Goal: Transaction & Acquisition: Purchase product/service

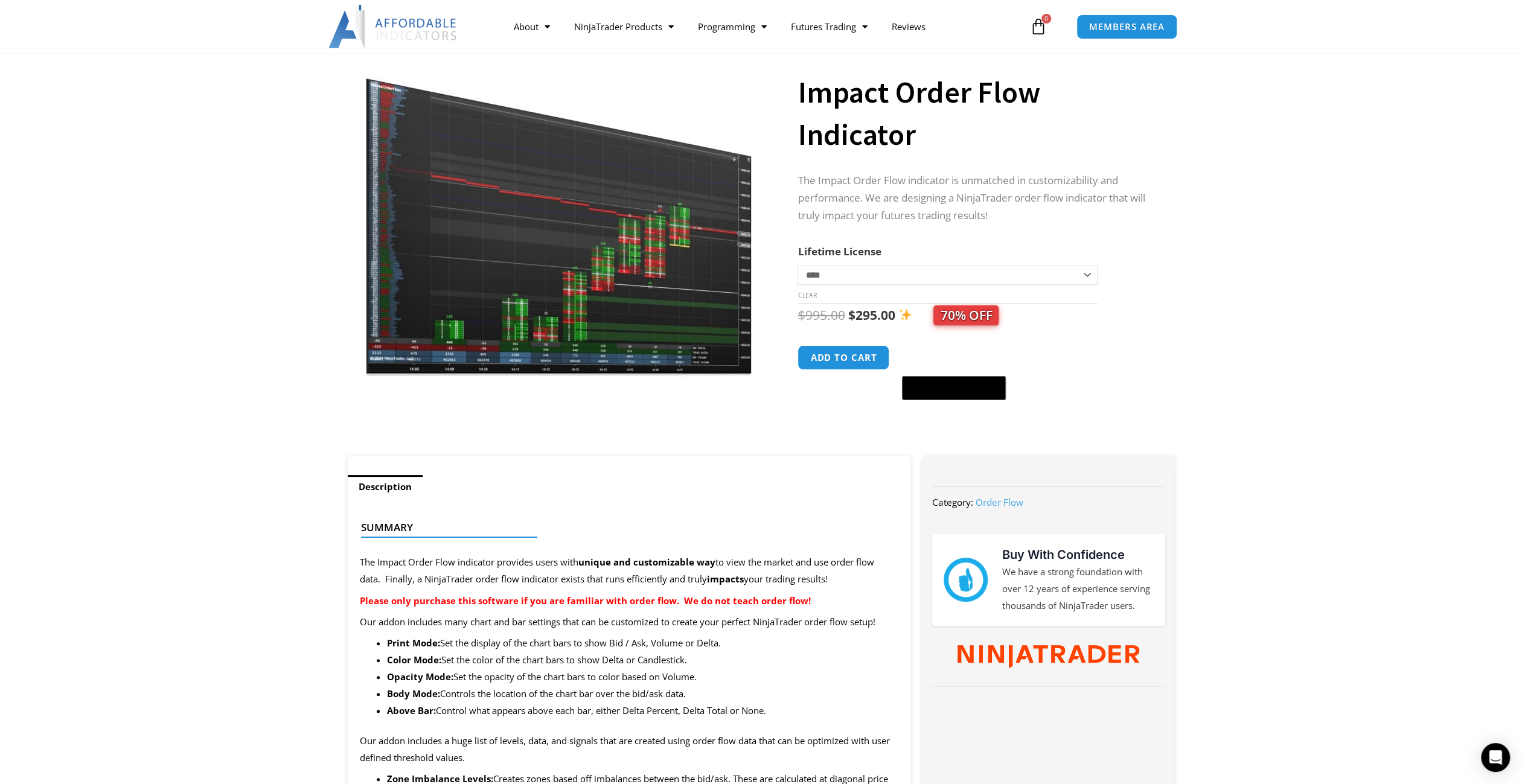
scroll to position [76, 0]
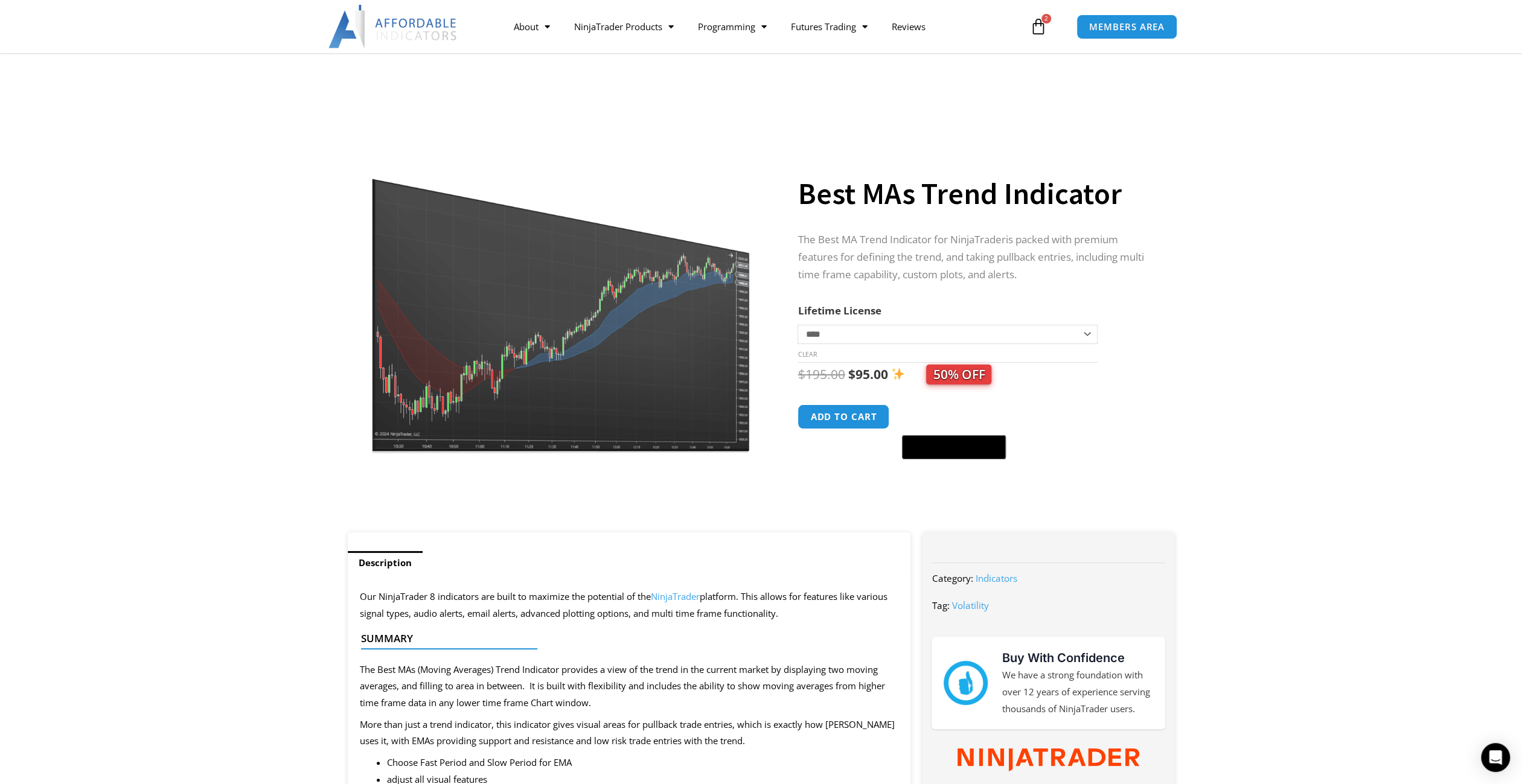
scroll to position [181, 0]
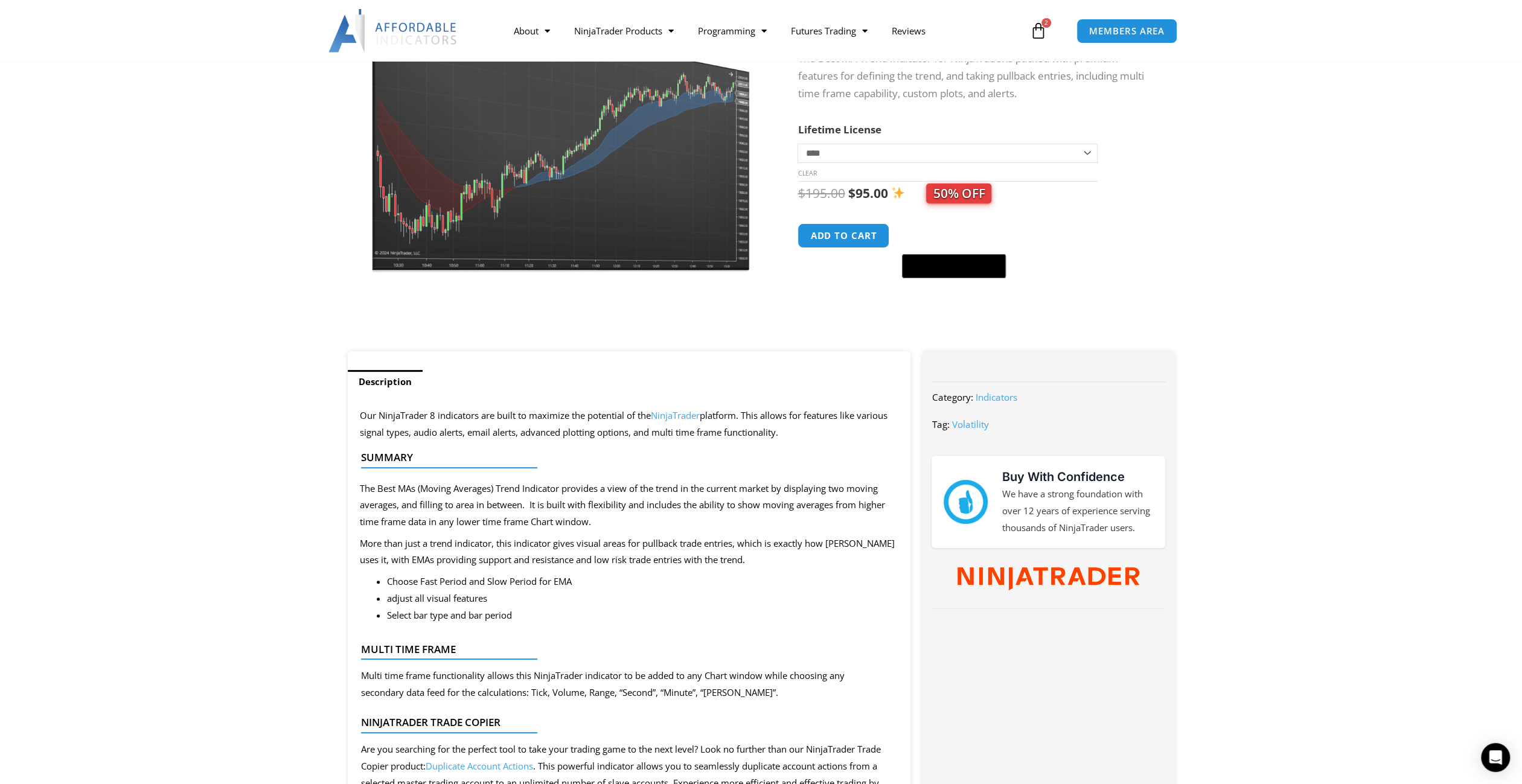
click at [1042, 34] on icon at bounding box center [1038, 31] width 17 height 17
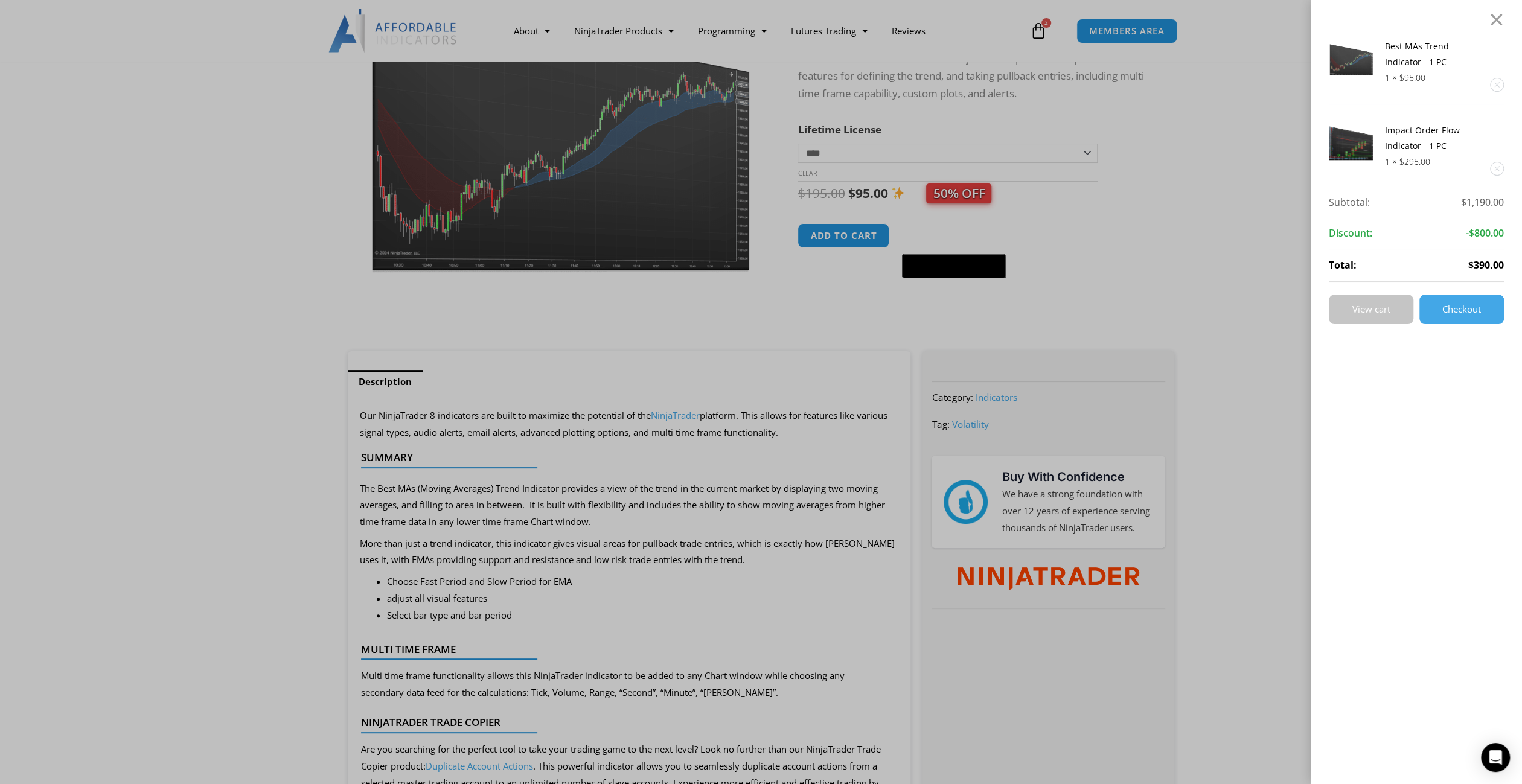
click at [1370, 300] on link "View cart" at bounding box center [1371, 309] width 85 height 30
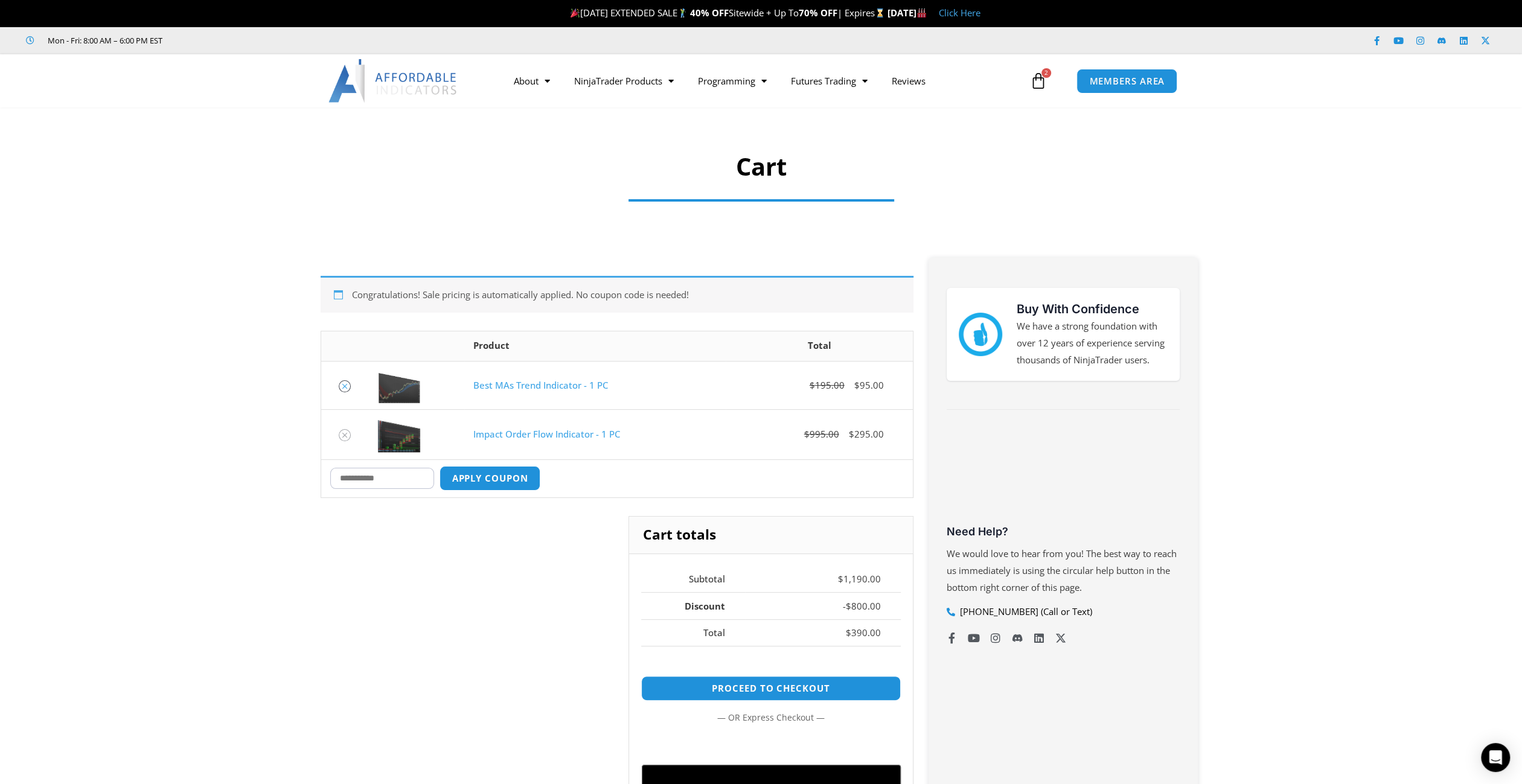
click at [343, 386] on icon "Remove Best MAs Trend Indicator - 1 PC from cart" at bounding box center [345, 386] width 8 height 8
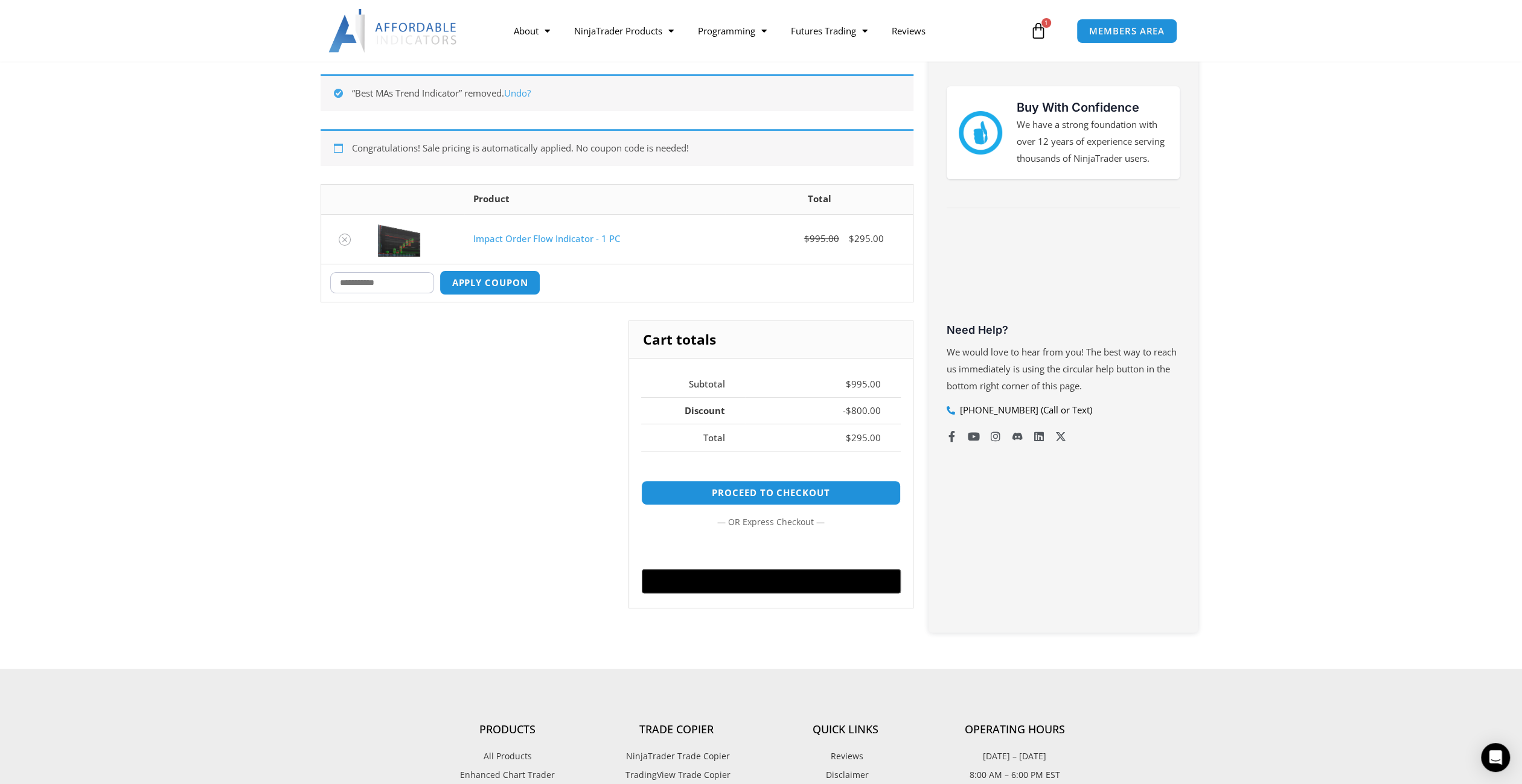
scroll to position [216, 0]
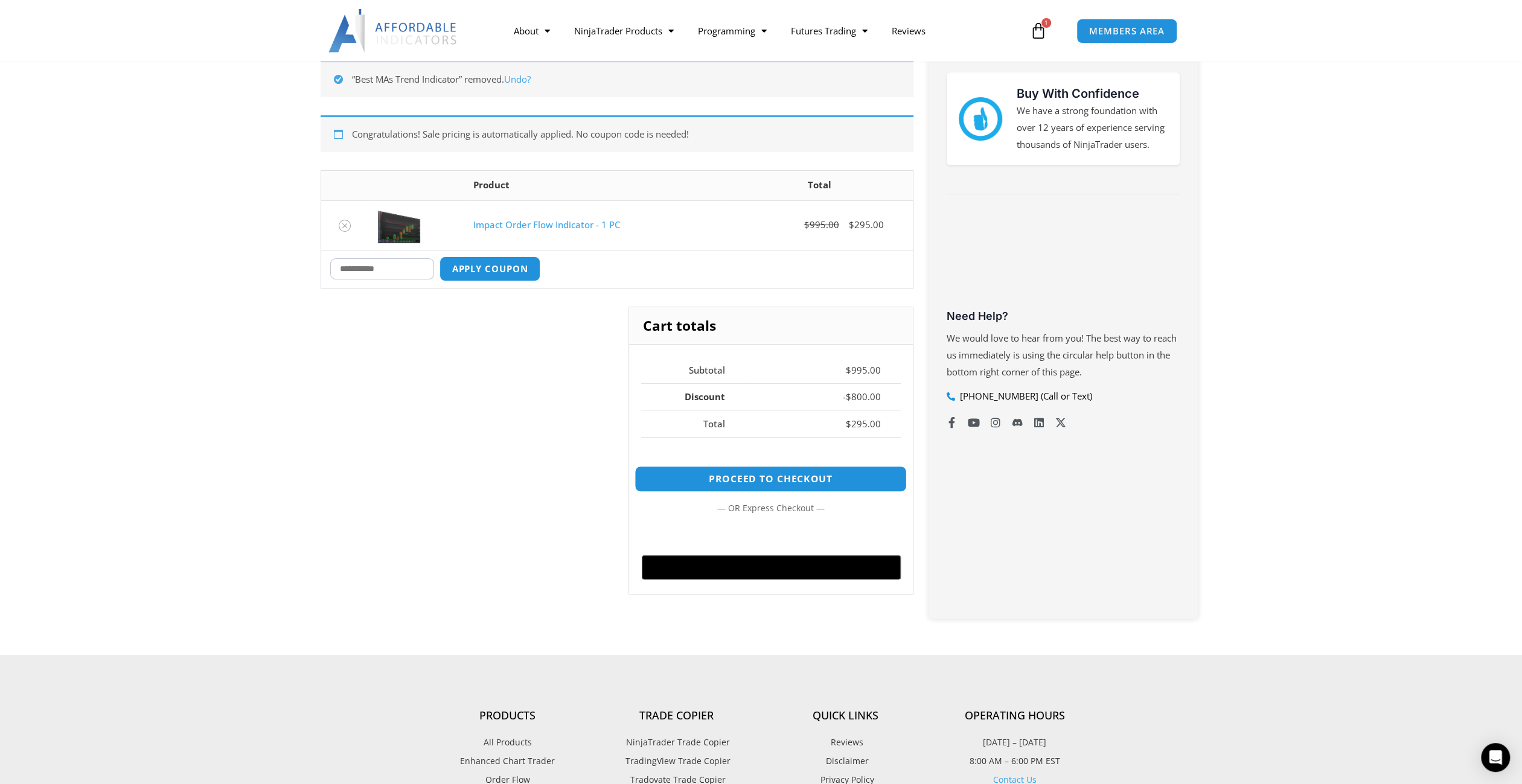
click at [769, 470] on link "Proceed to checkout" at bounding box center [770, 479] width 272 height 26
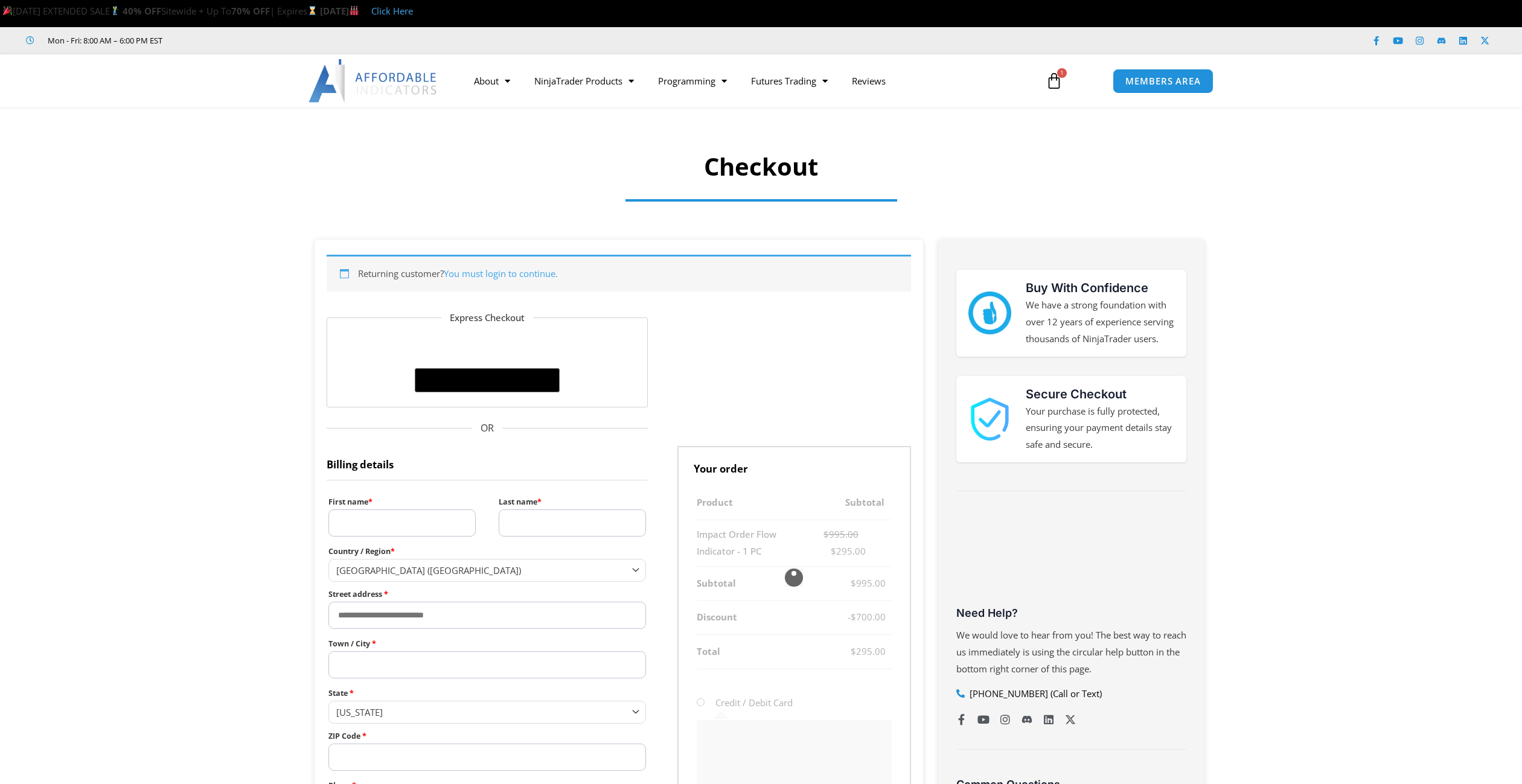
select select "**"
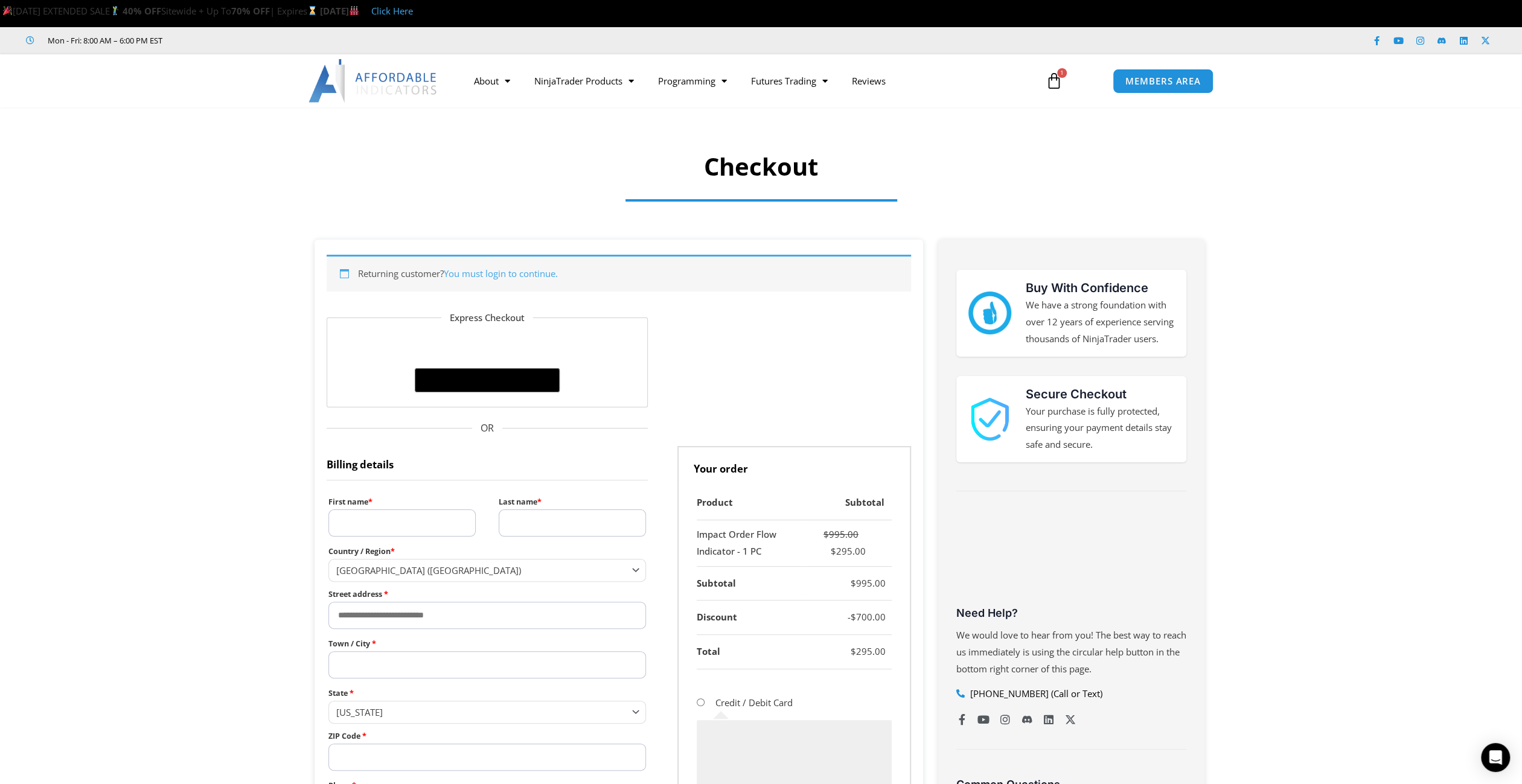
click at [540, 270] on link "You must login to continue." at bounding box center [501, 273] width 115 height 12
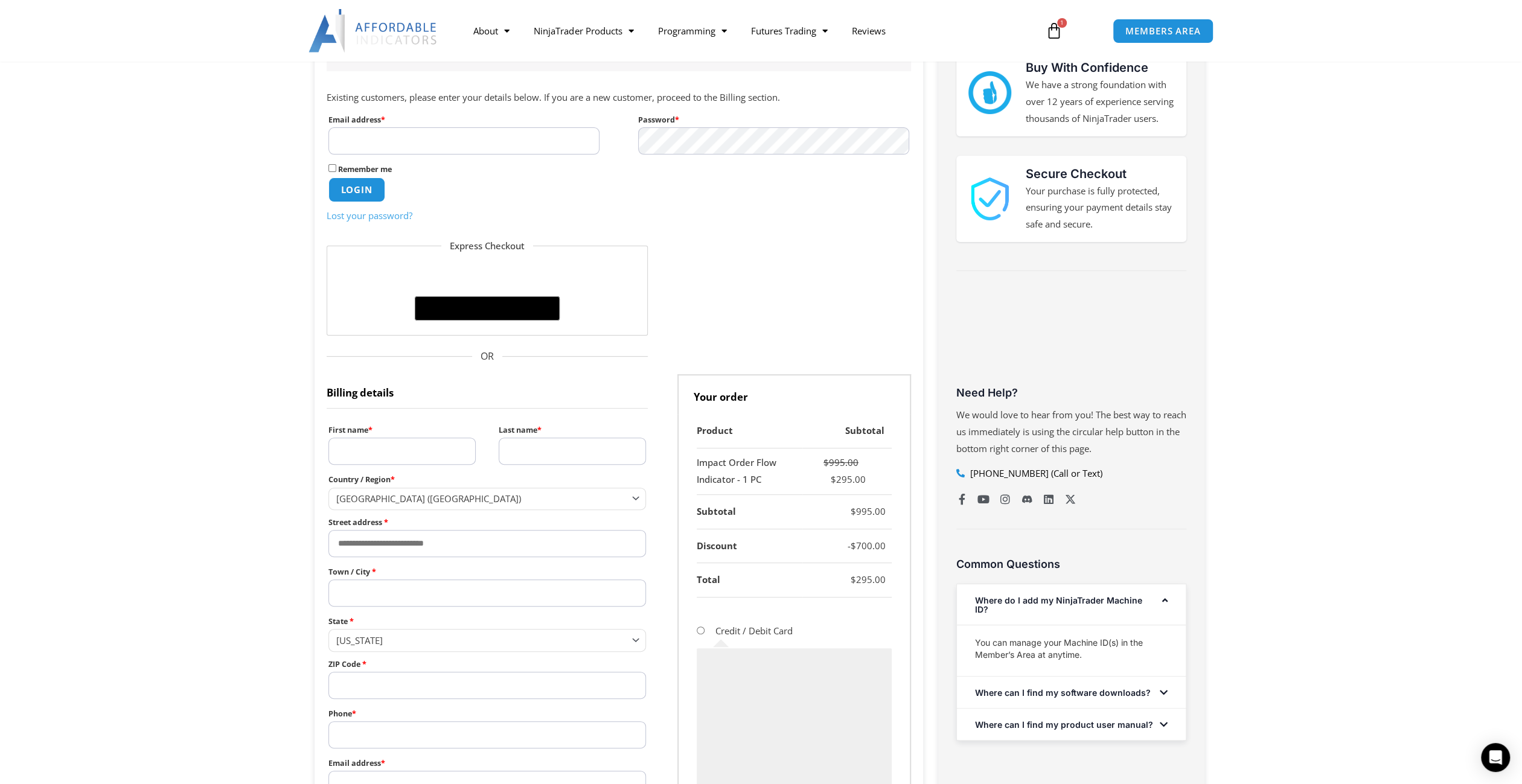
scroll to position [97, 0]
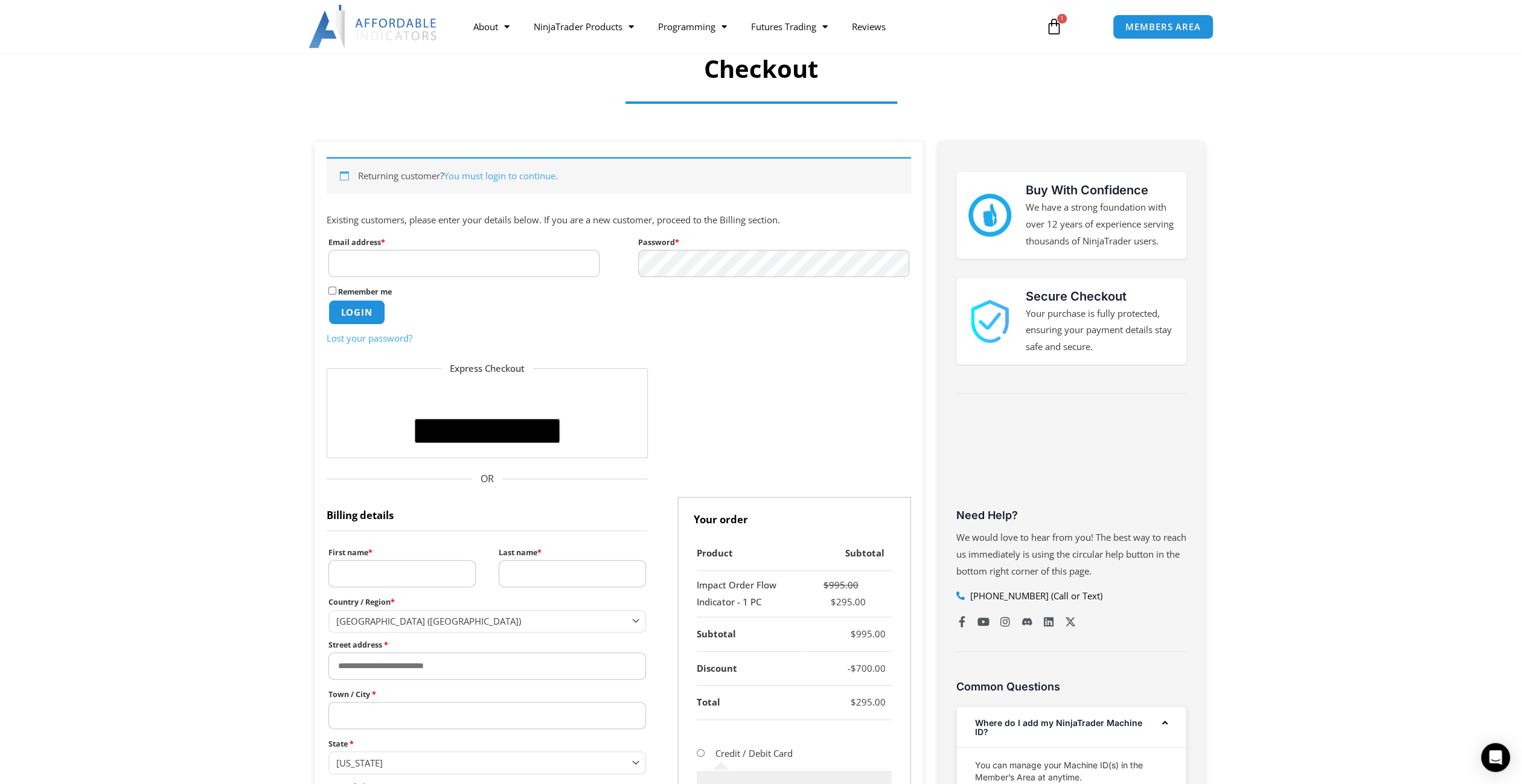
click at [411, 269] on input "Email address * Required" at bounding box center [464, 263] width 272 height 27
type input "**********"
click at [341, 306] on button "Login" at bounding box center [356, 312] width 60 height 26
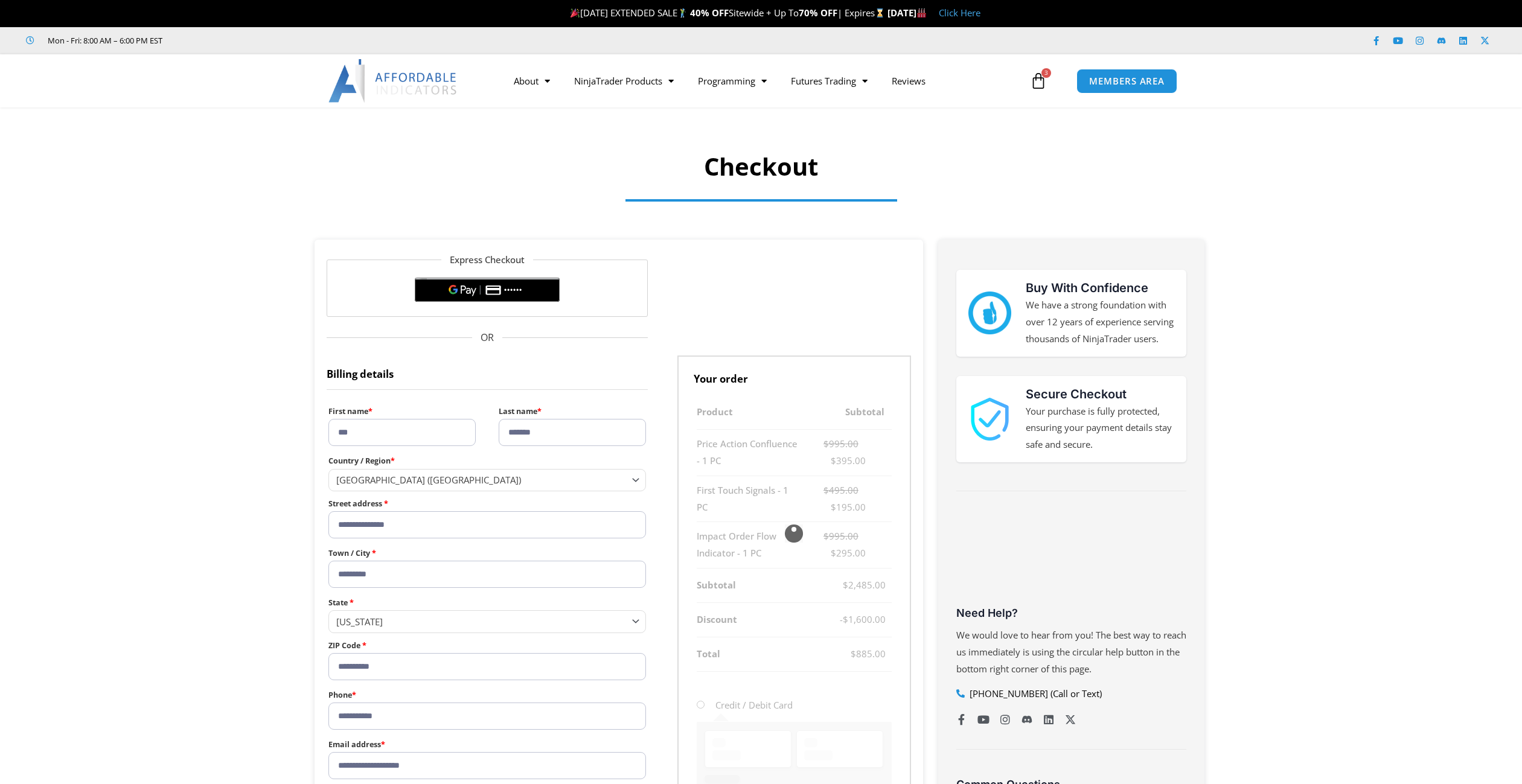
select select "**"
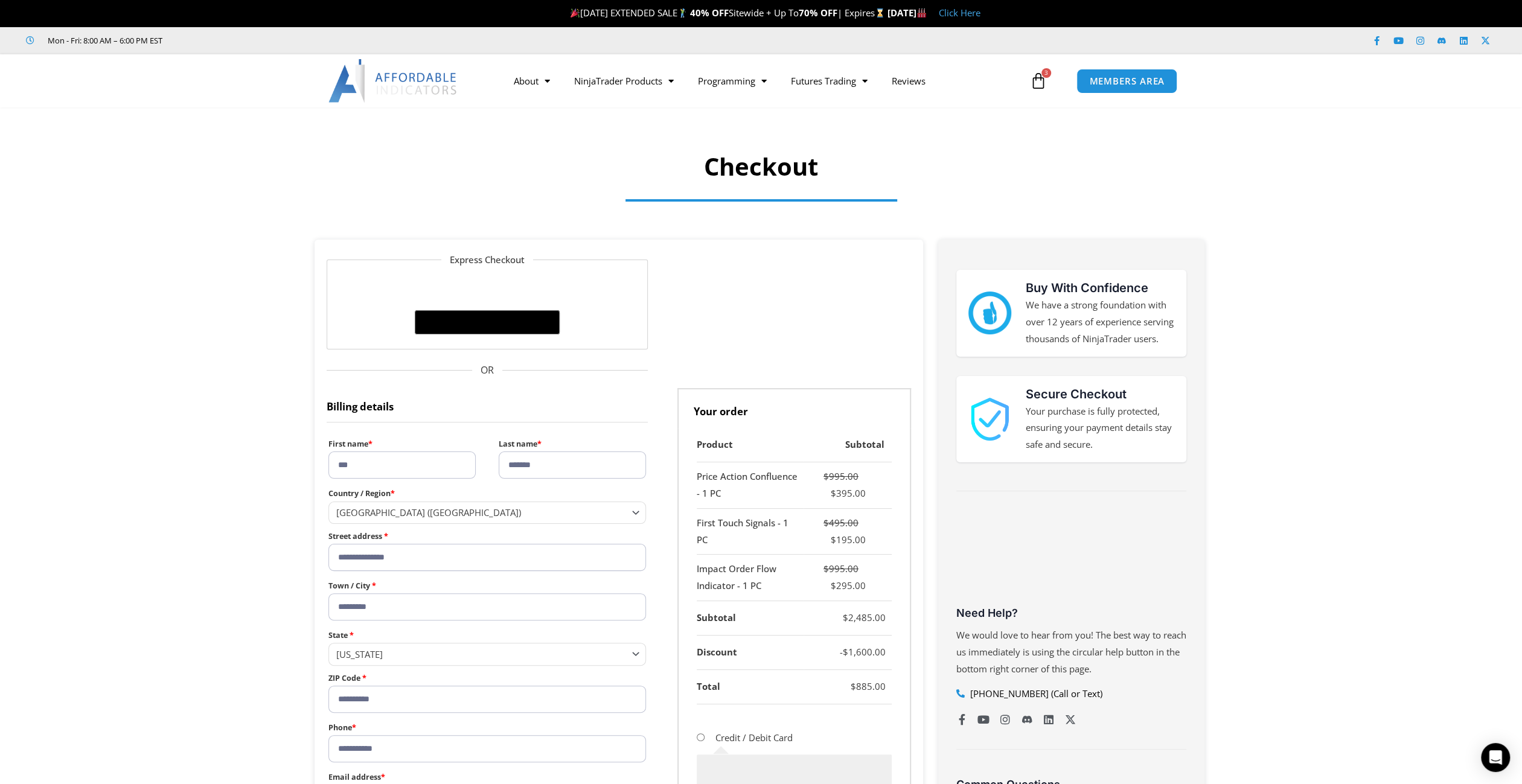
click at [1043, 79] on icon at bounding box center [1038, 80] width 17 height 17
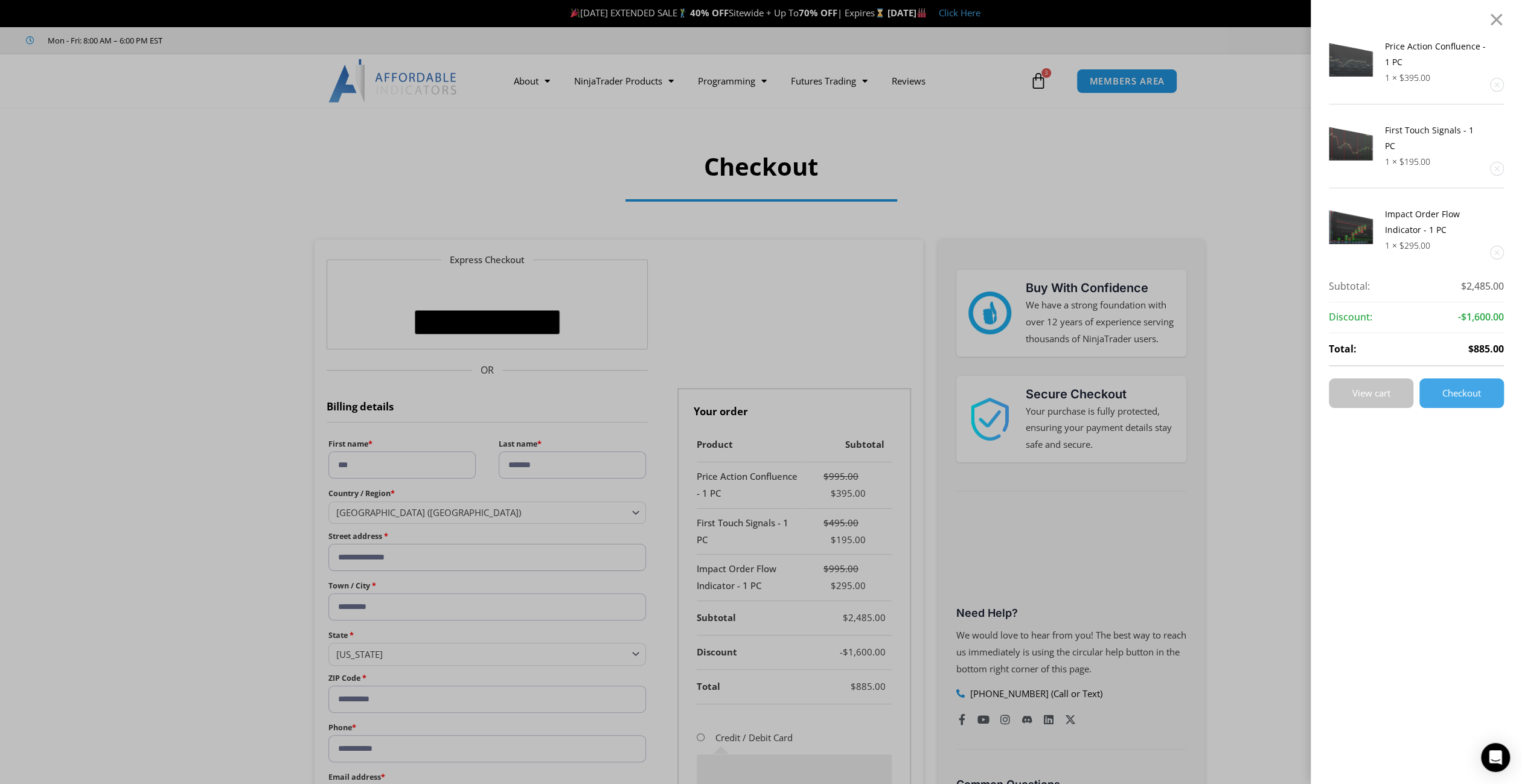
click at [1383, 389] on span "View cart" at bounding box center [1371, 393] width 38 height 9
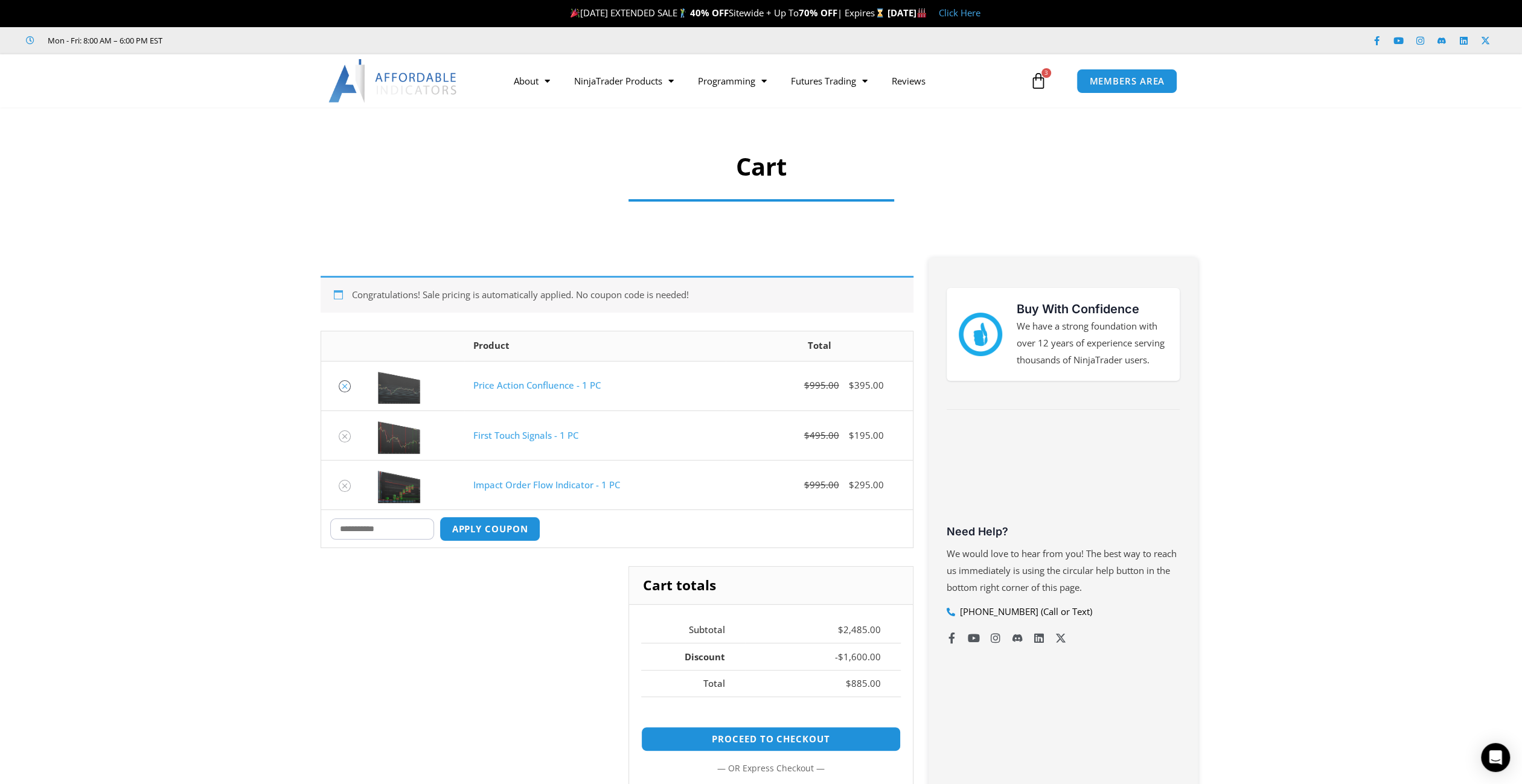
click at [347, 386] on icon "Remove Price Action Confluence - 1 PC from cart" at bounding box center [345, 386] width 8 height 8
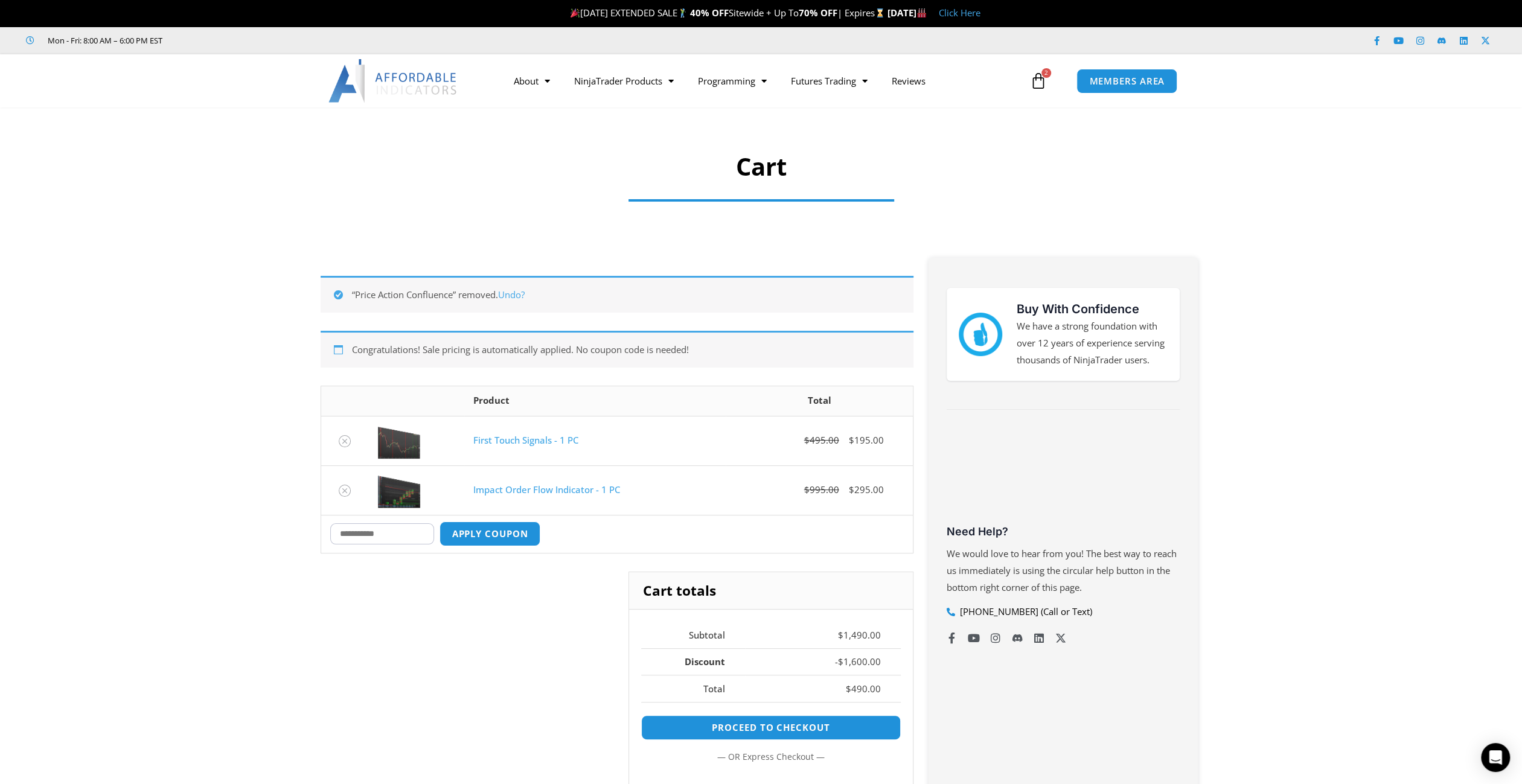
click at [506, 437] on link "First Touch Signals - 1 PC" at bounding box center [526, 439] width 105 height 12
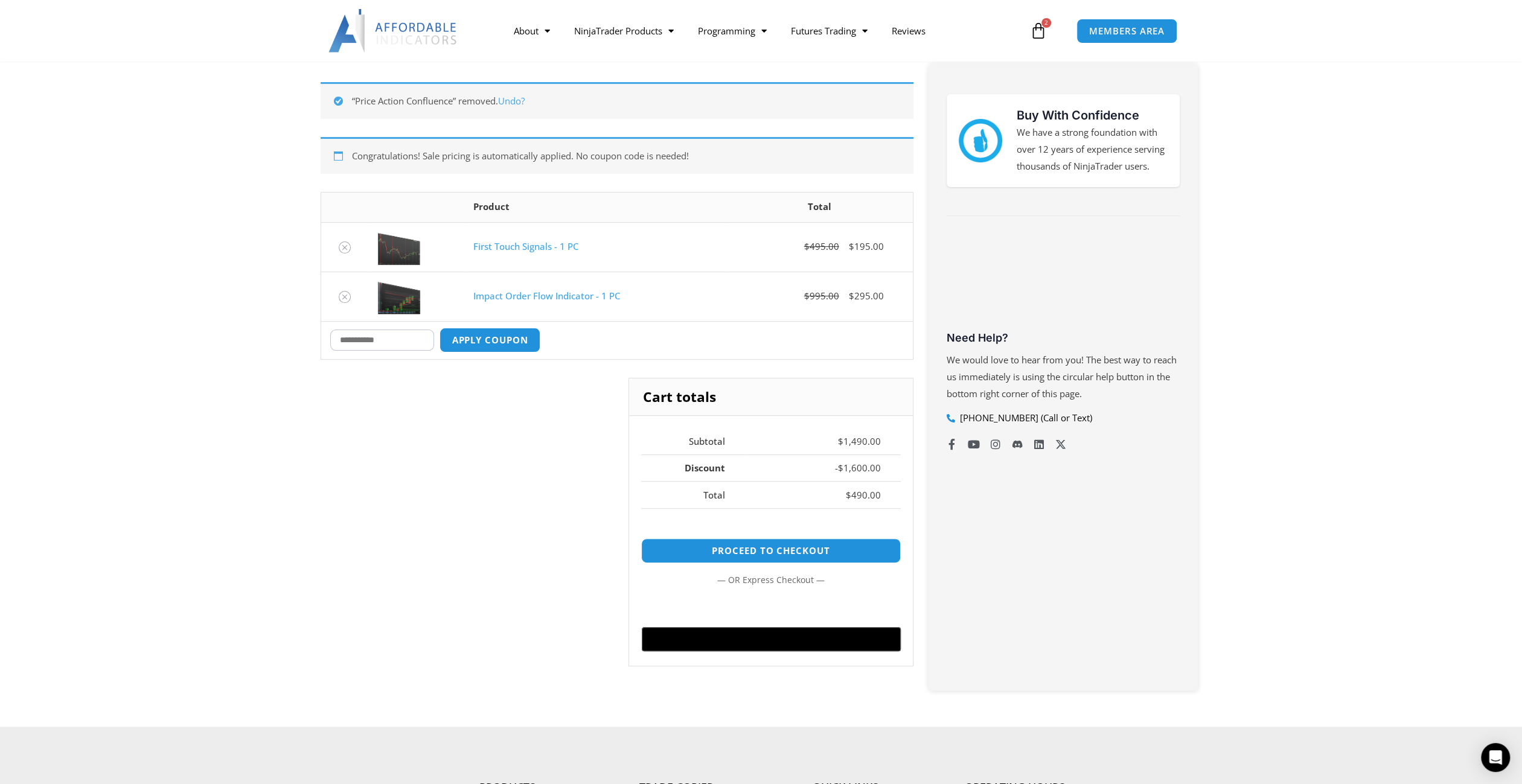
scroll to position [216, 0]
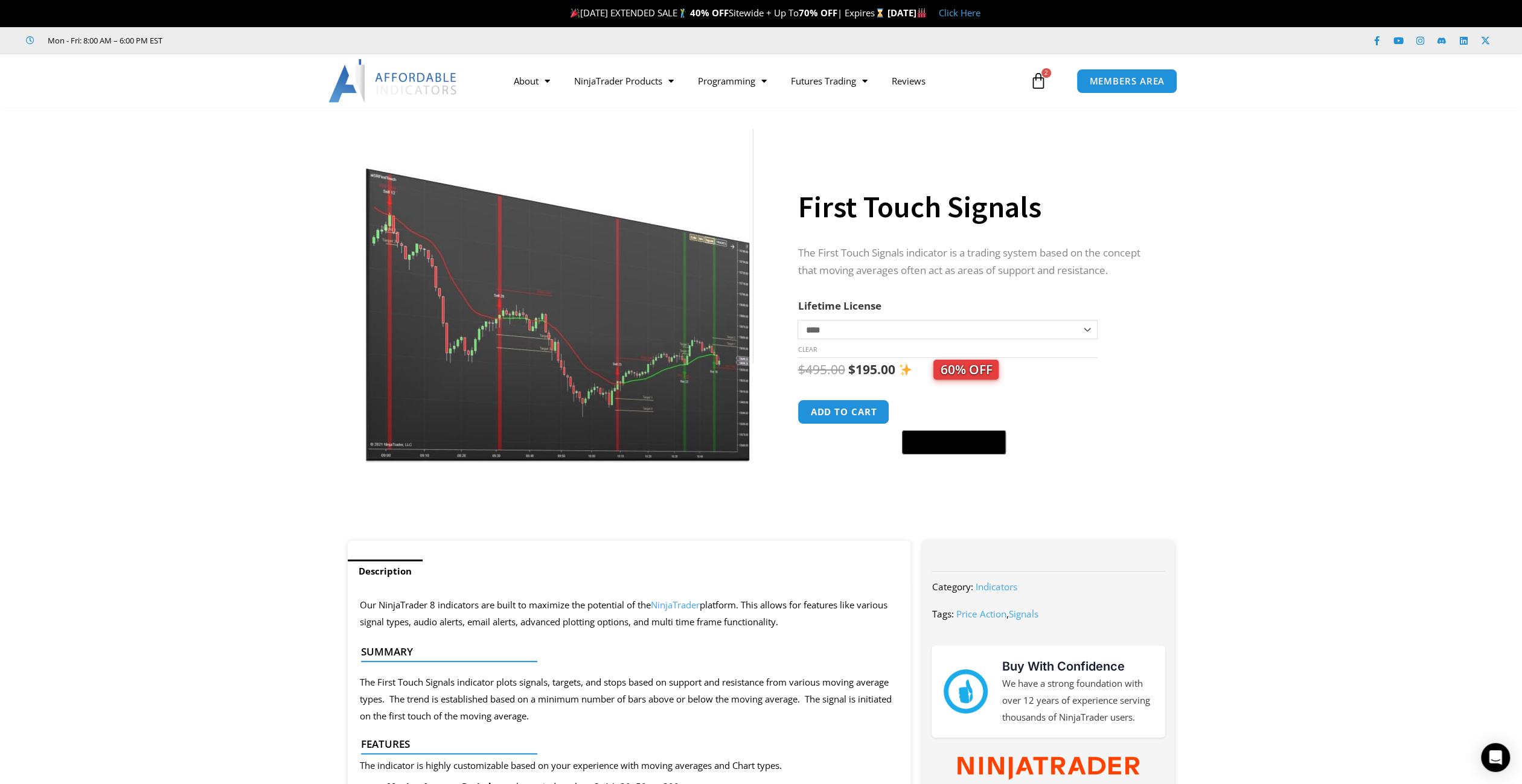
click at [1031, 81] on icon at bounding box center [1038, 80] width 17 height 17
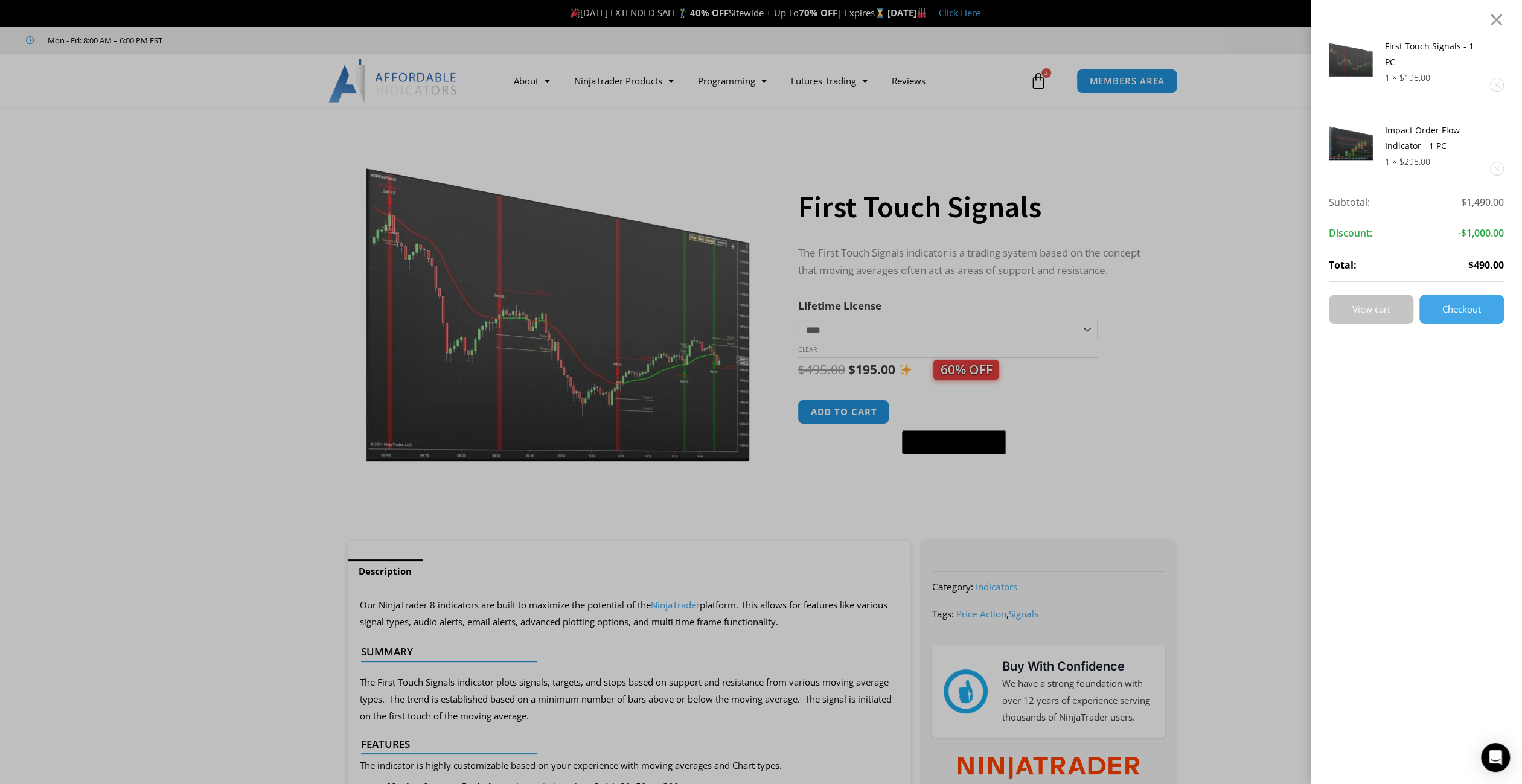
click at [1375, 305] on span "View cart" at bounding box center [1371, 309] width 38 height 9
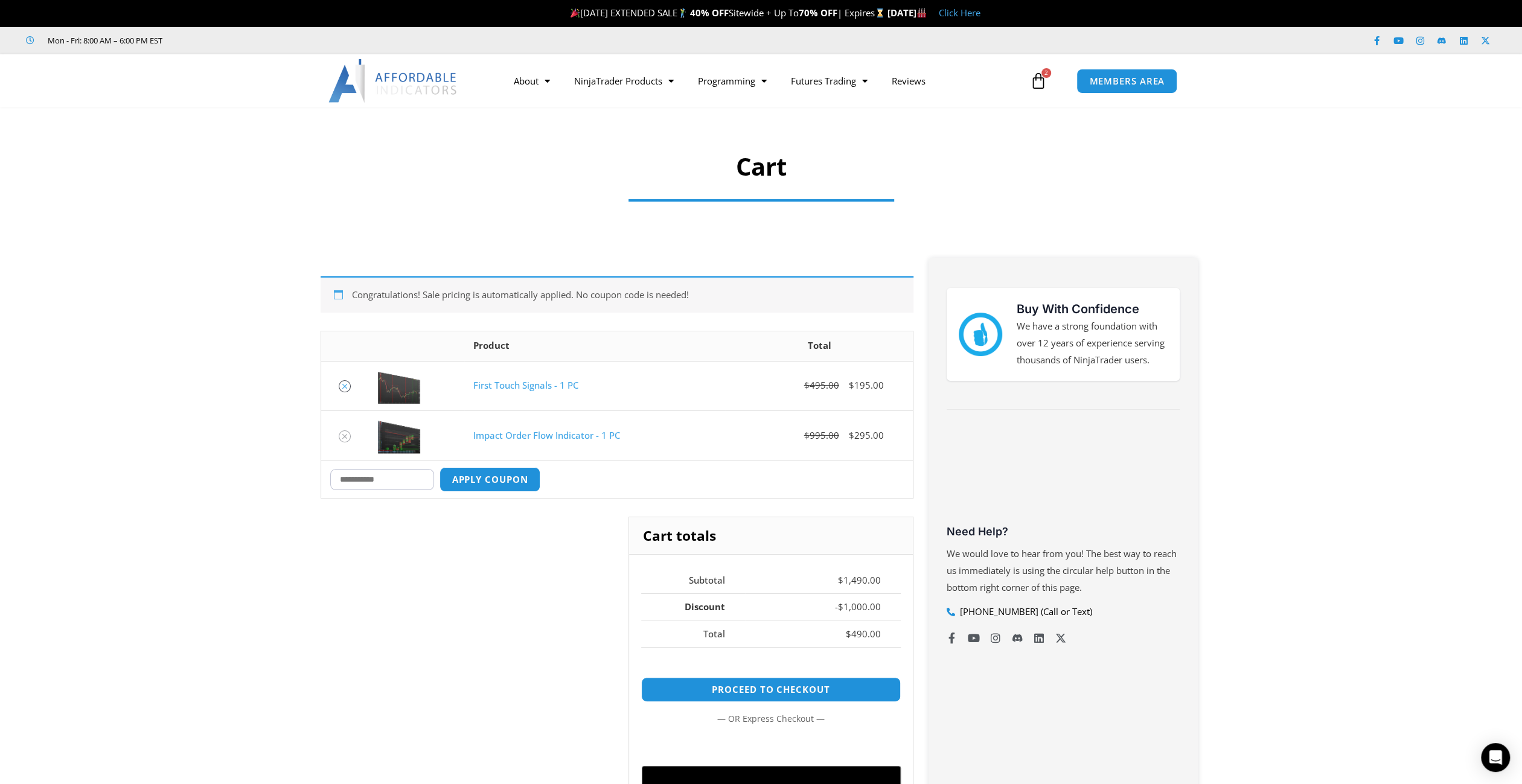
click at [345, 383] on icon "Remove First Touch Signals - 1 PC from cart" at bounding box center [345, 386] width 8 height 8
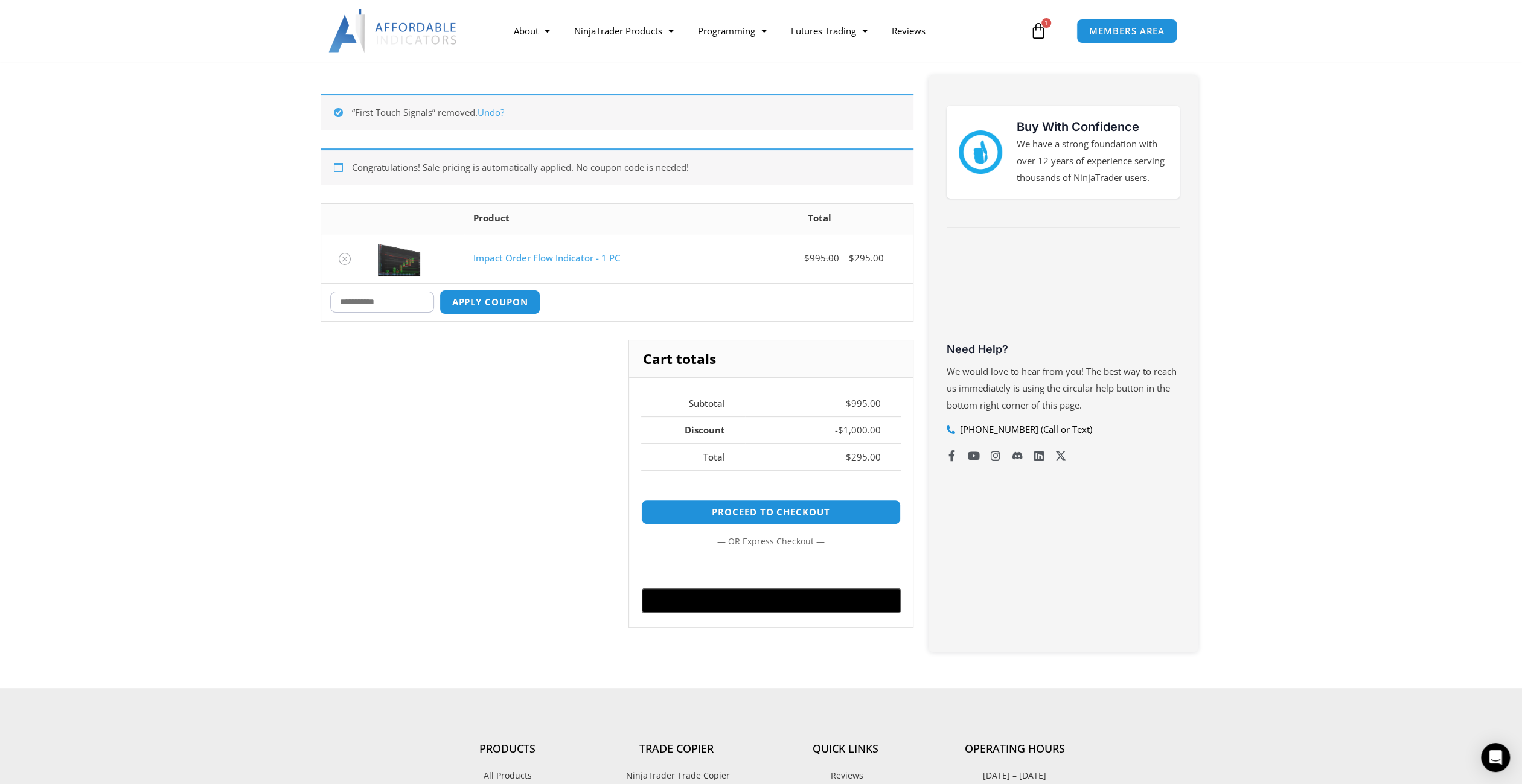
scroll to position [155, 0]
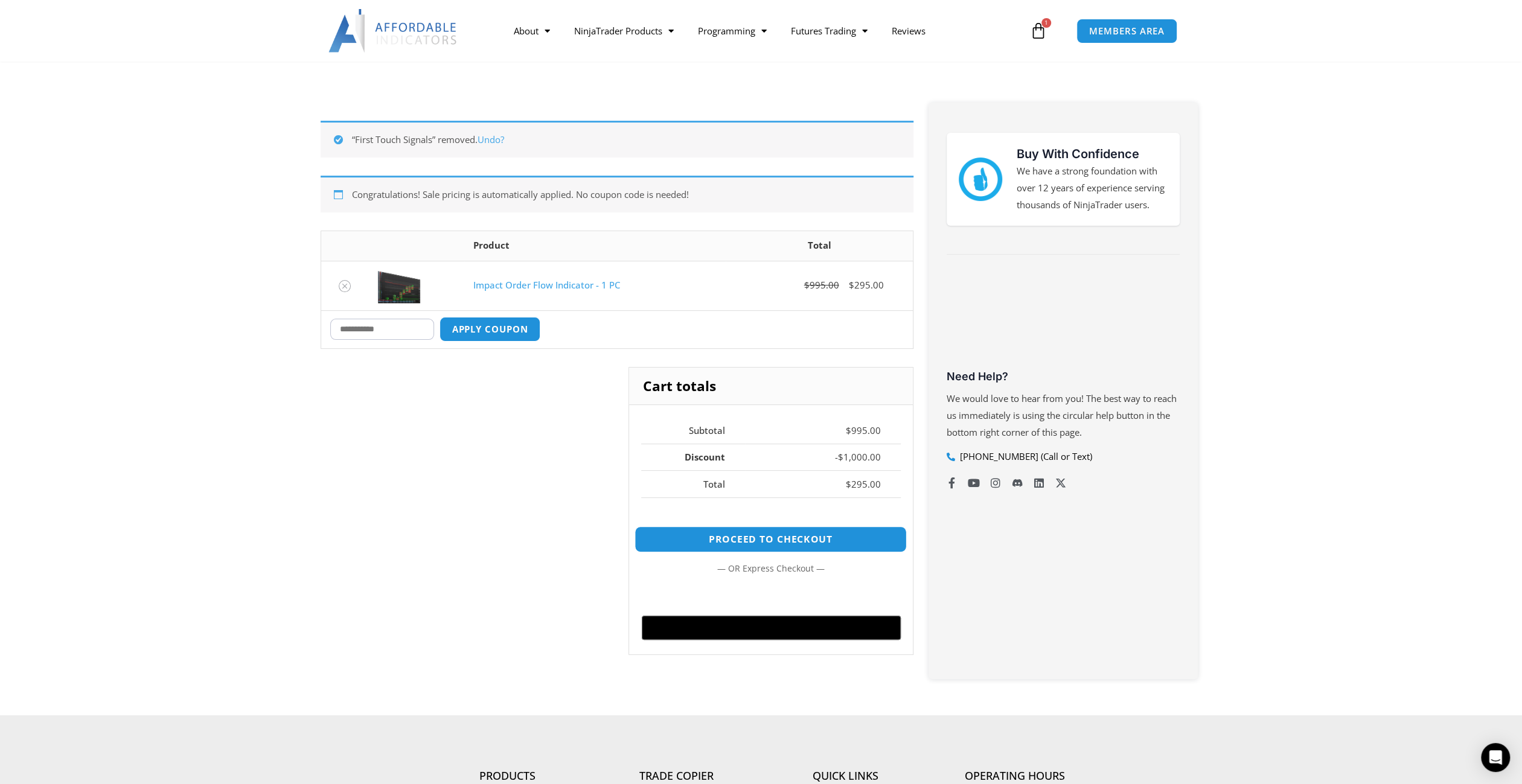
click at [715, 534] on link "Proceed to checkout" at bounding box center [770, 540] width 272 height 26
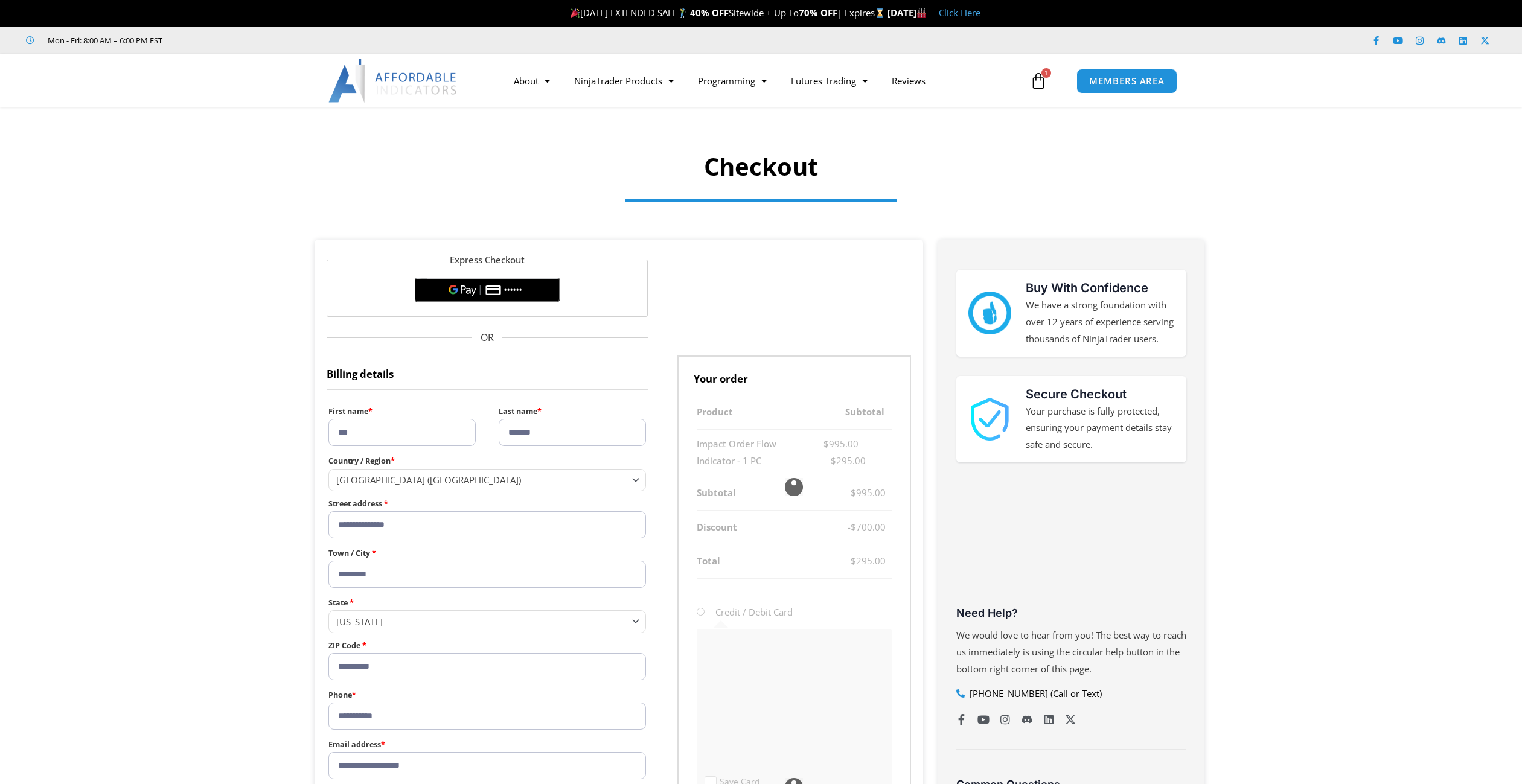
select select "**"
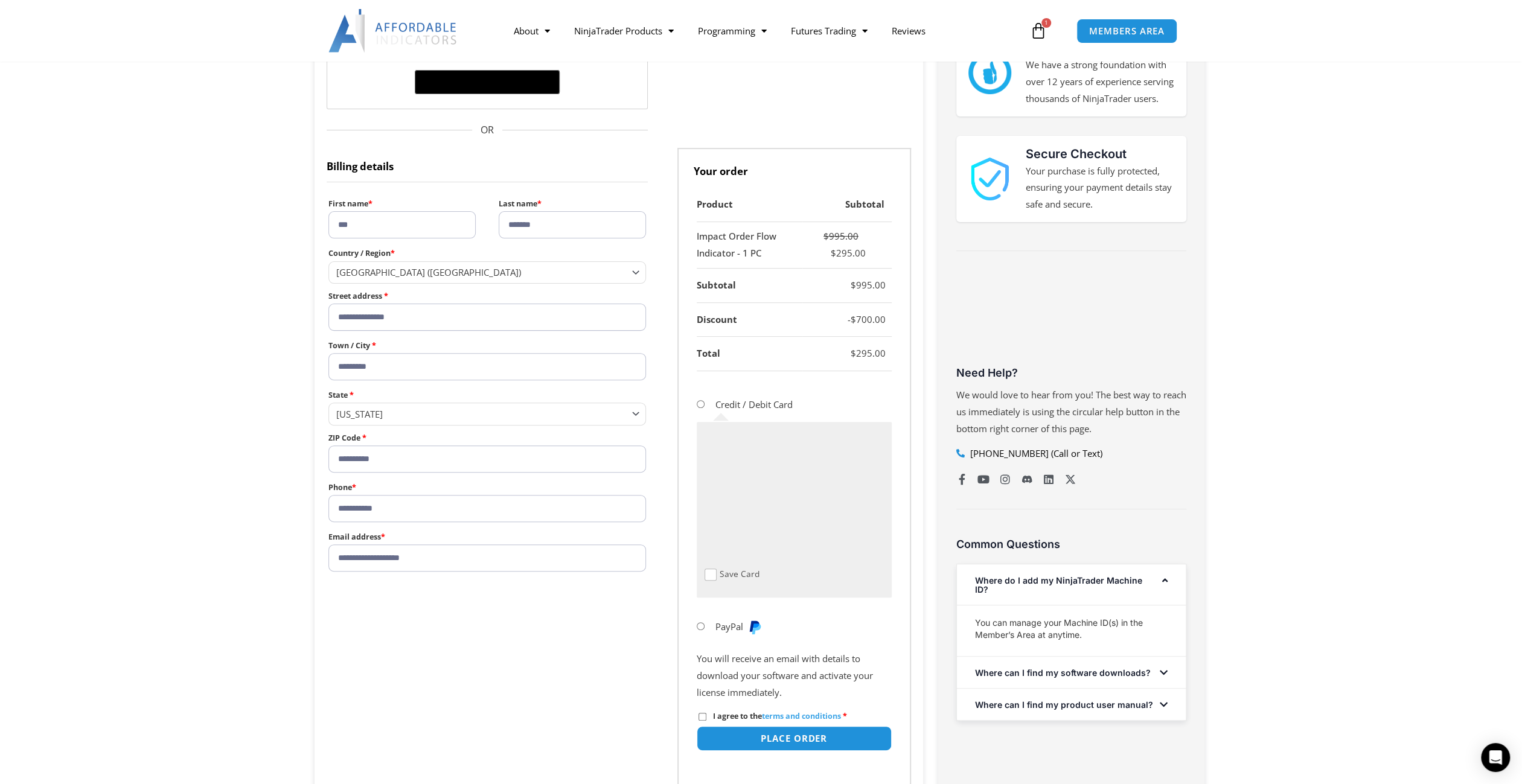
scroll to position [242, 0]
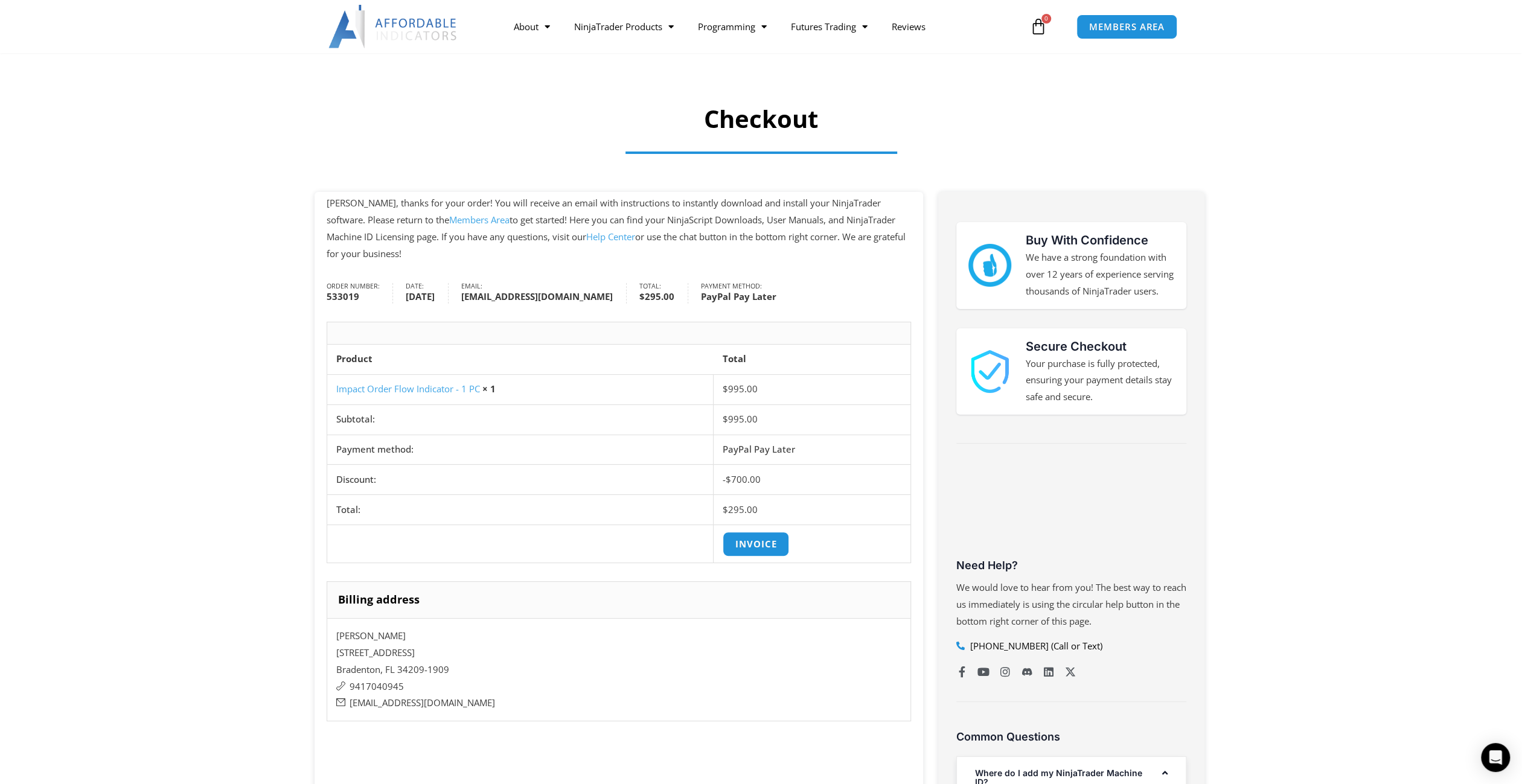
scroll to position [121, 0]
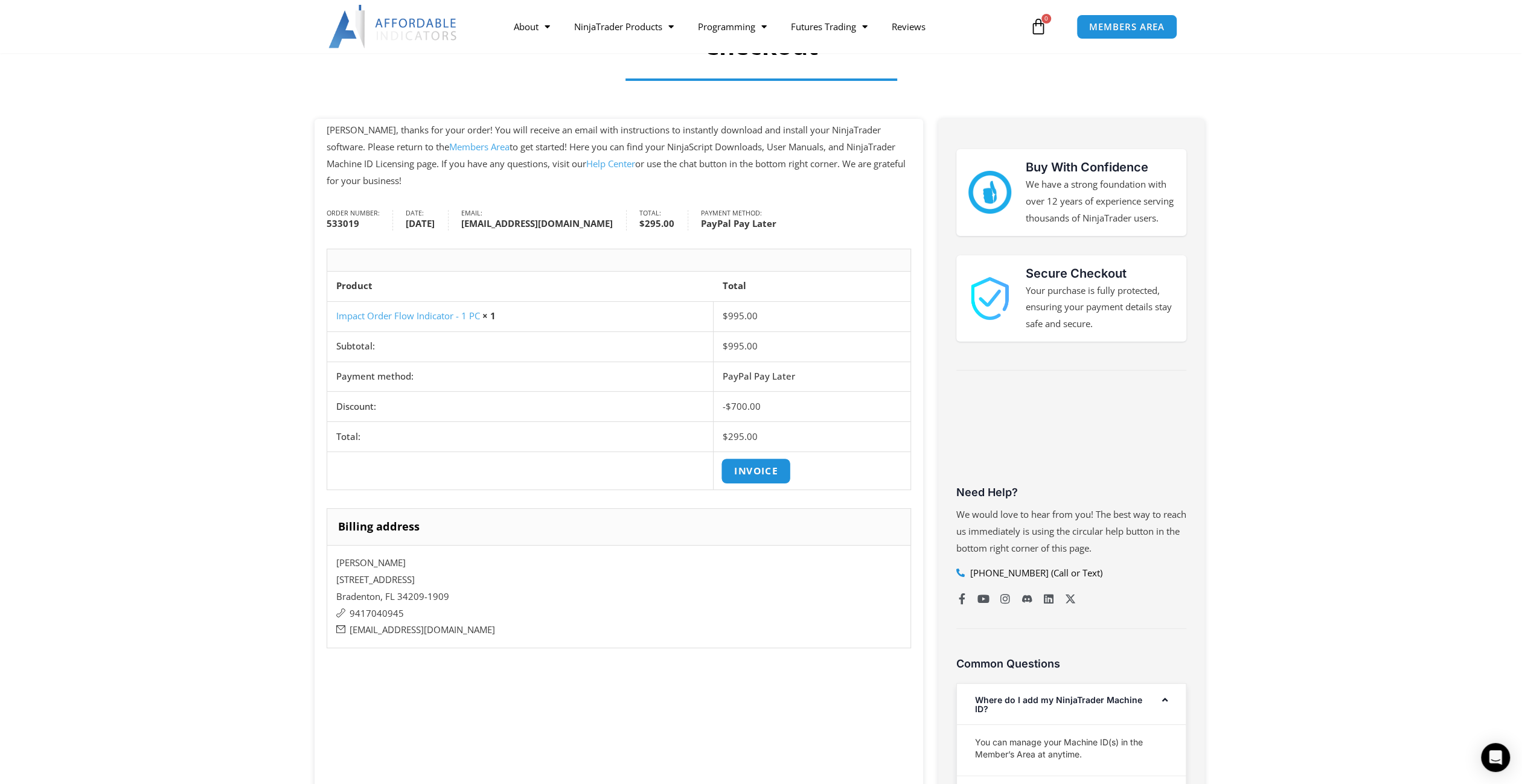
click at [759, 467] on link "Invoice" at bounding box center [756, 471] width 70 height 26
click at [1336, 161] on section "Ron, thanks for your order! You will receive an email with instructions to inst…" at bounding box center [761, 528] width 1522 height 818
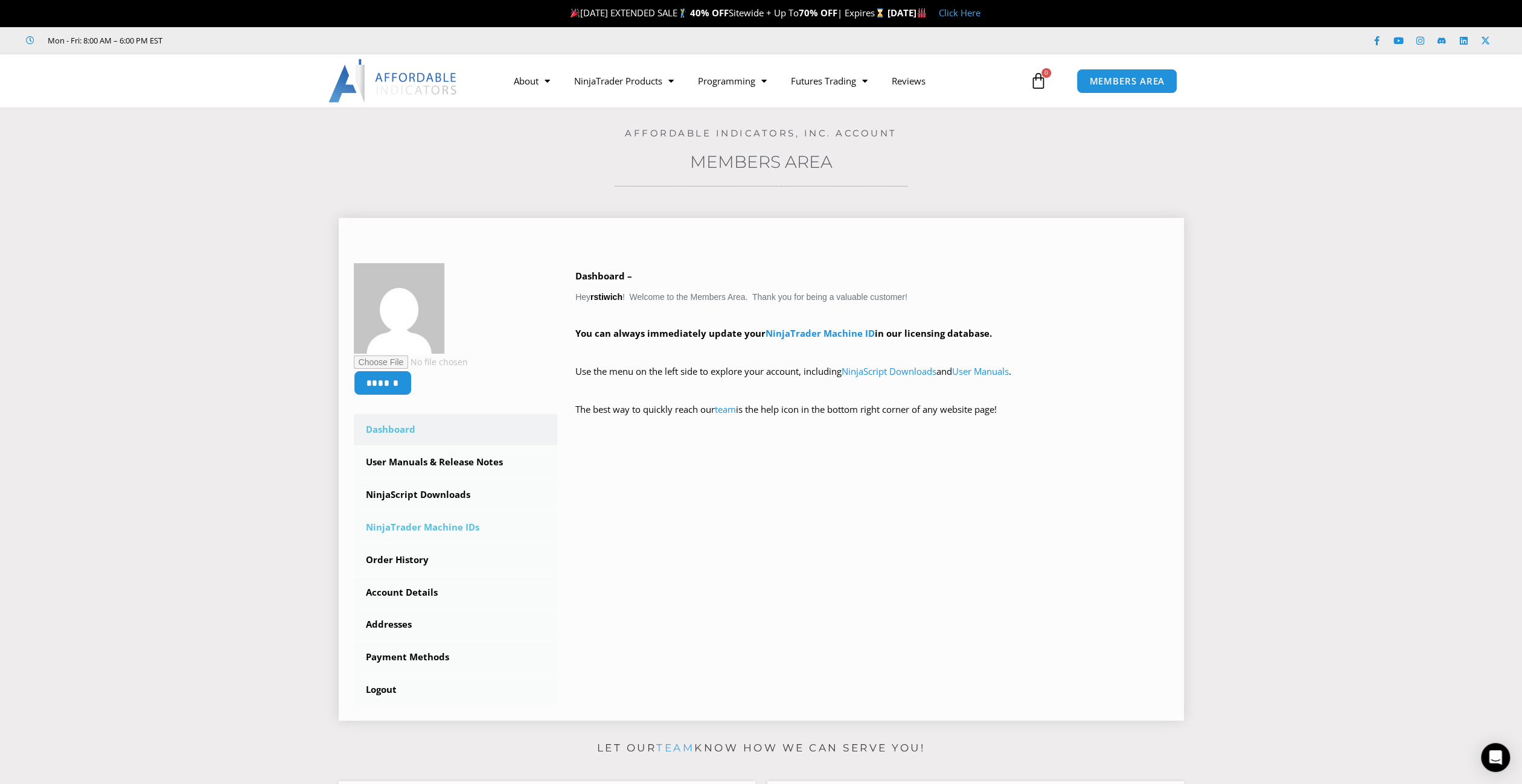
click at [445, 526] on link "NinjaTrader Machine IDs" at bounding box center [456, 528] width 204 height 32
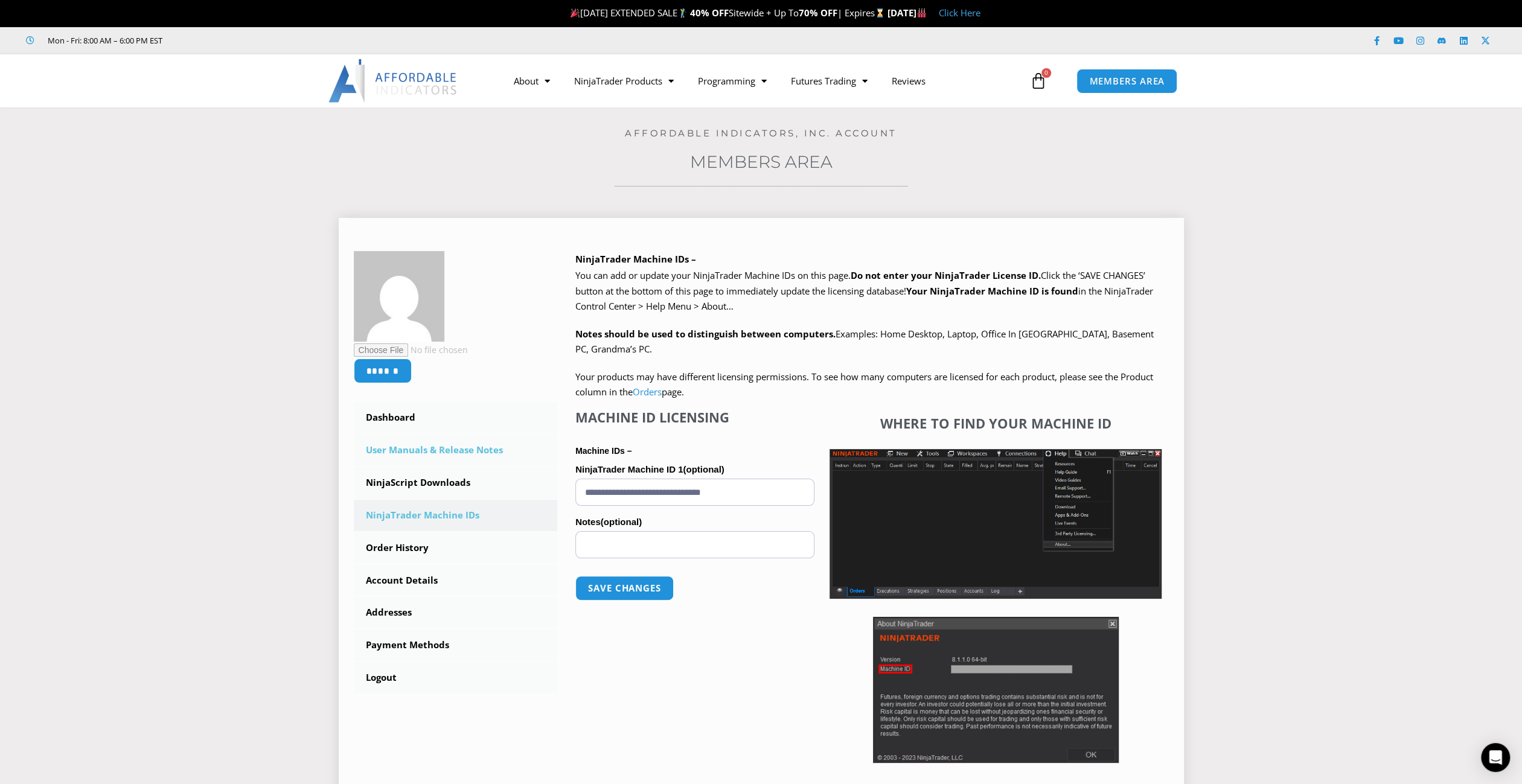
click at [489, 447] on link "User Manuals & Release Notes" at bounding box center [456, 450] width 204 height 32
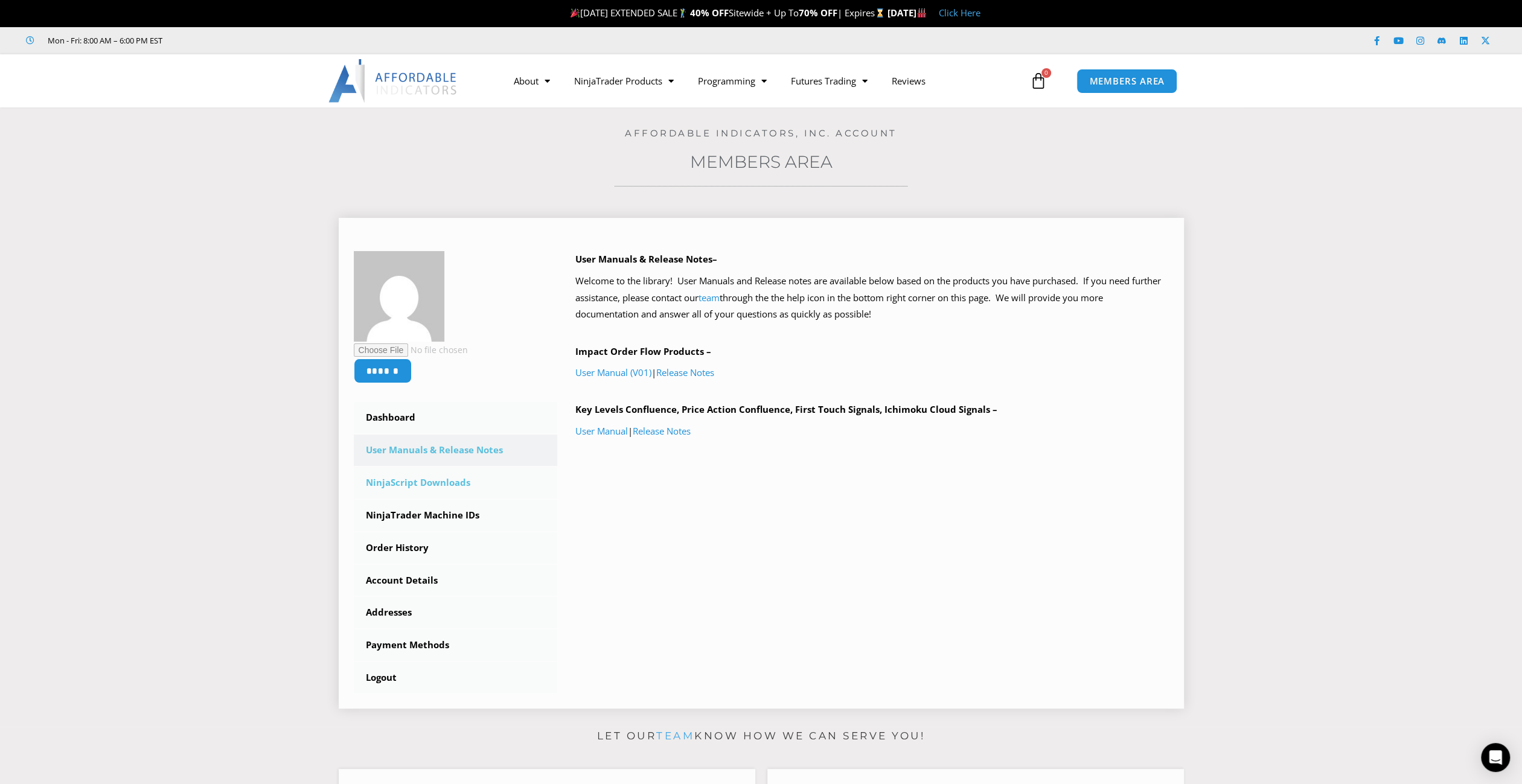
click at [421, 480] on link "NinjaScript Downloads" at bounding box center [456, 483] width 204 height 32
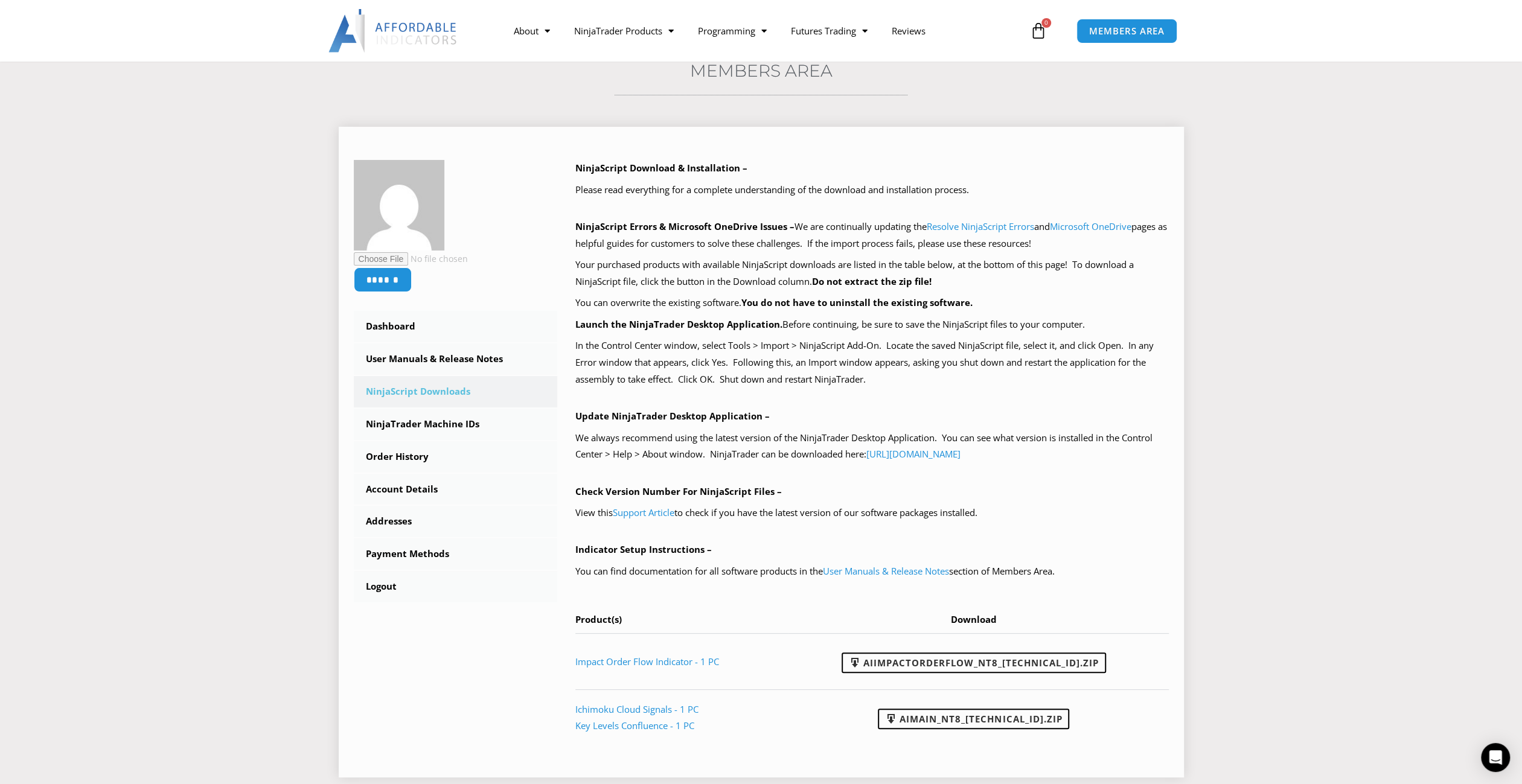
scroll to position [242, 0]
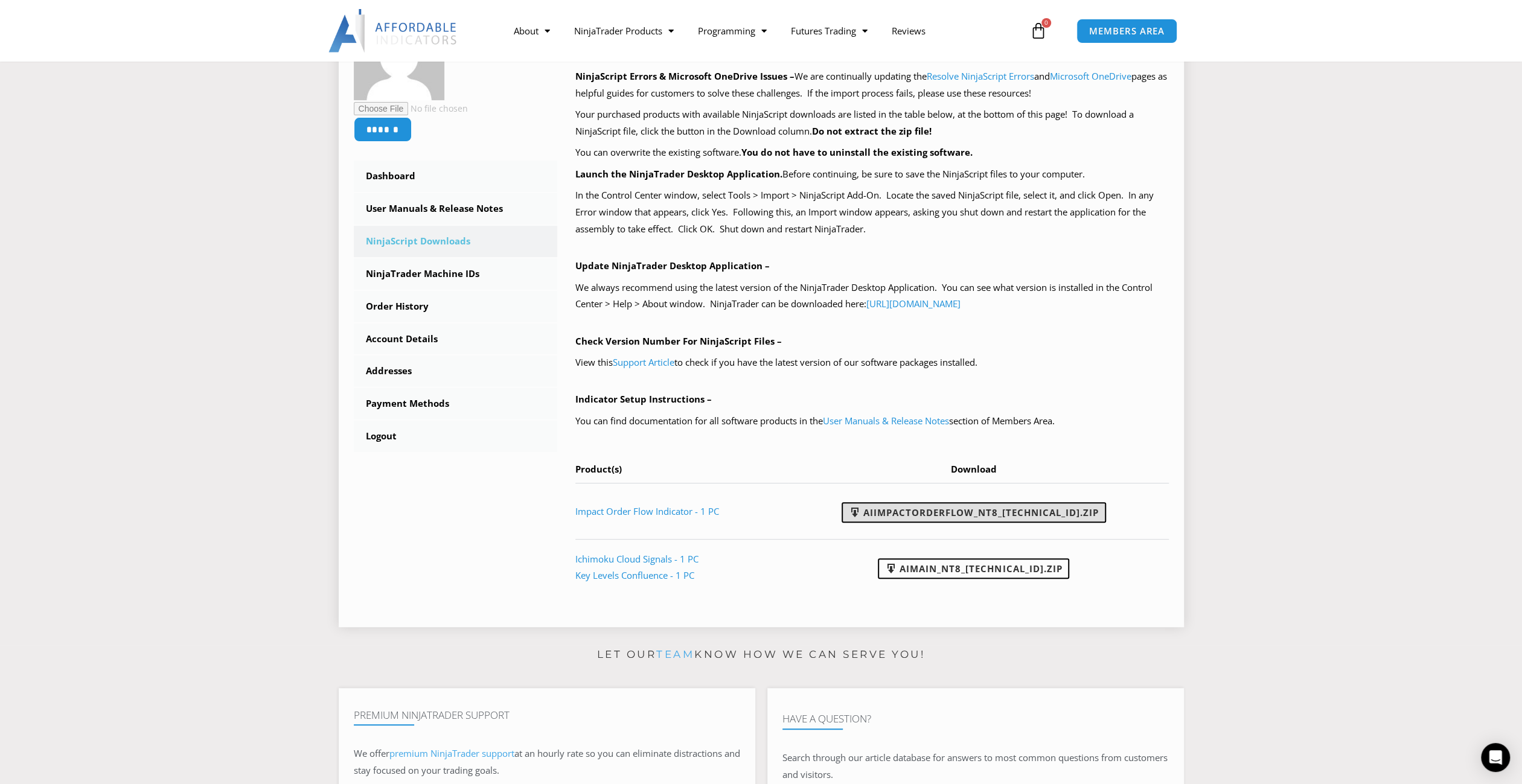
click at [1035, 509] on link "AIImpactOrderFlow_NT8_[TECHNICAL_ID].zip" at bounding box center [973, 512] width 264 height 21
click at [1245, 491] on section "****** Dashboard Subscriptions User Manuals & Release Notes NinjaScript Downloa…" at bounding box center [761, 298] width 1462 height 678
